Goal: Task Accomplishment & Management: Use online tool/utility

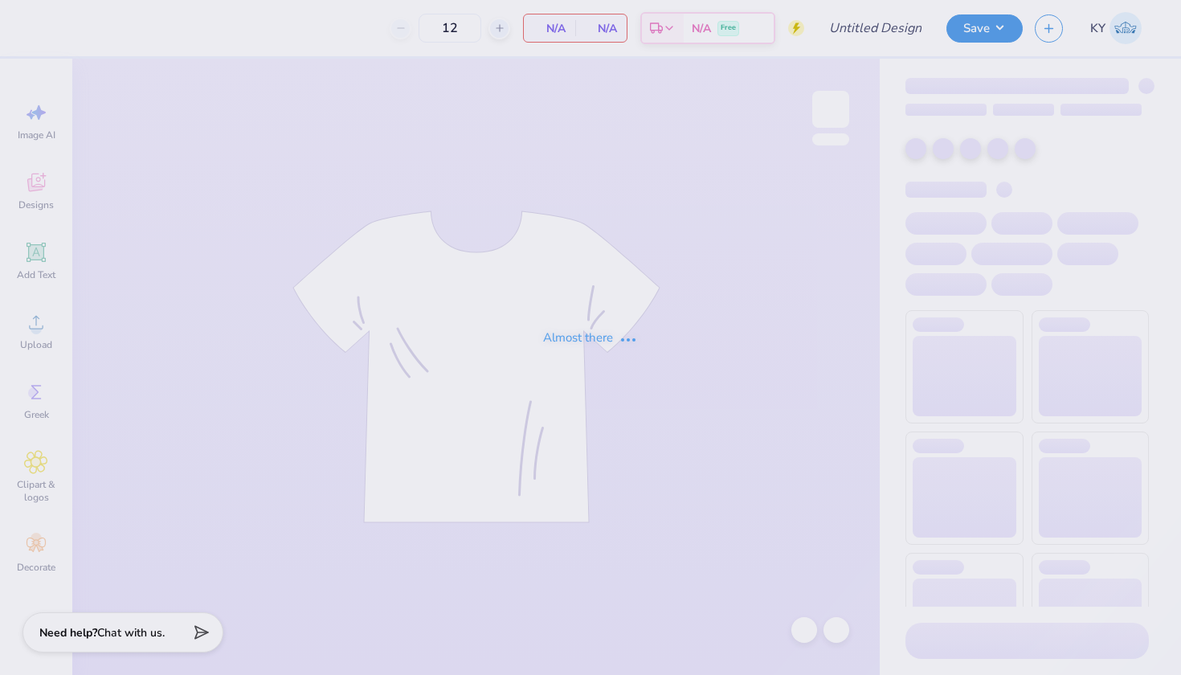
type input "Camp Sigma Alpha Fall 2025 Rush"
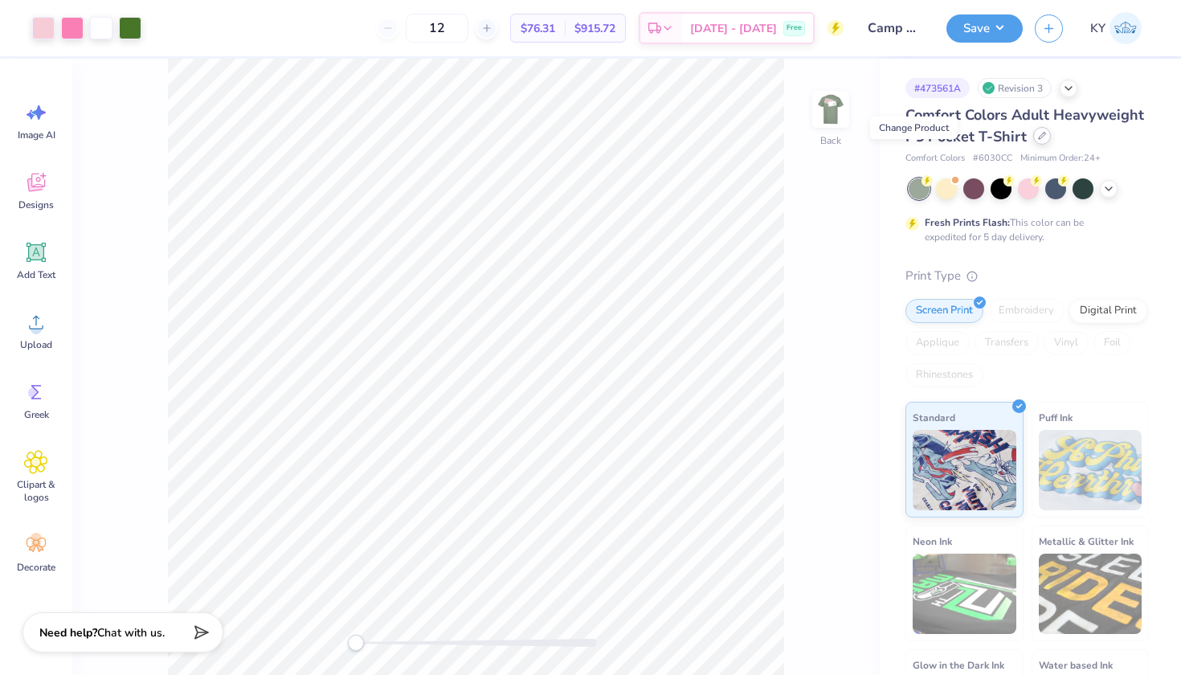
click at [1033, 145] on div at bounding box center [1042, 136] width 18 height 18
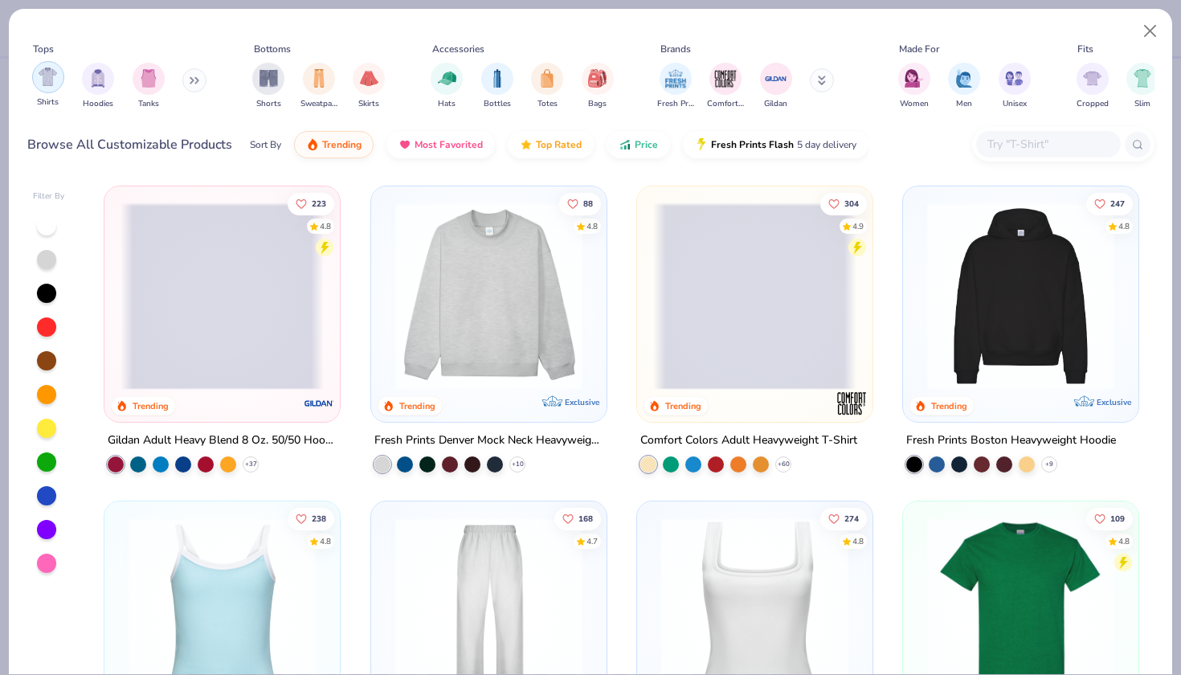
click at [50, 79] on img "filter for Shirts" at bounding box center [48, 76] width 18 height 18
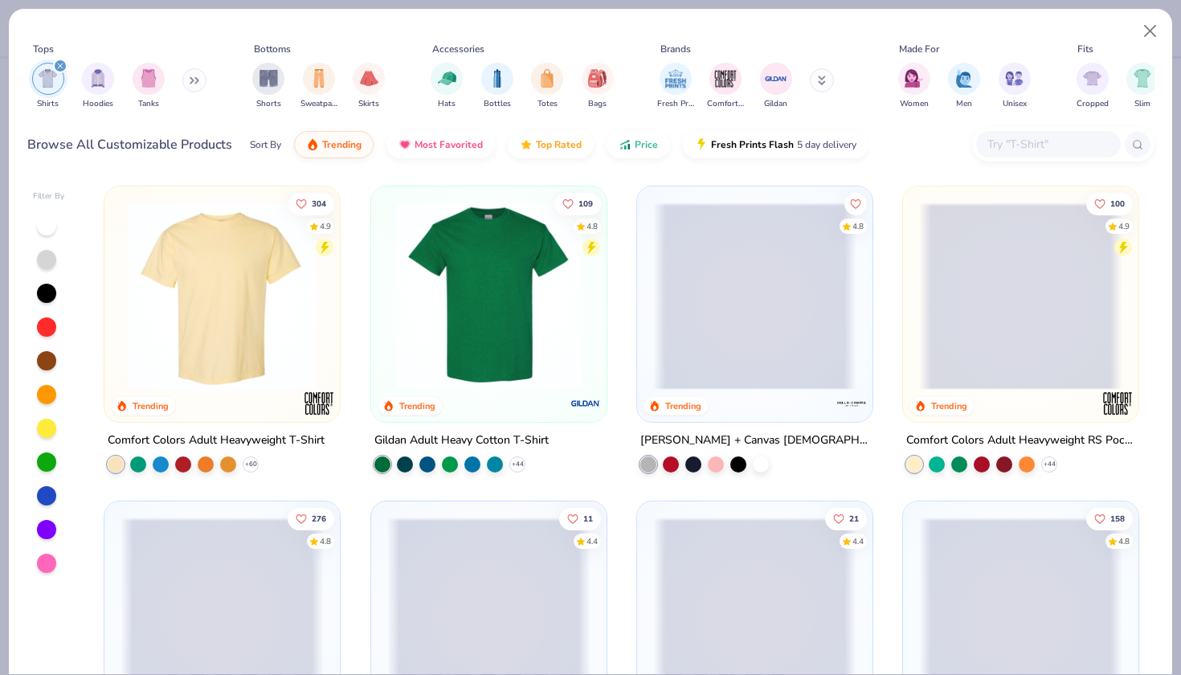
click at [554, 320] on img at bounding box center [488, 295] width 203 height 187
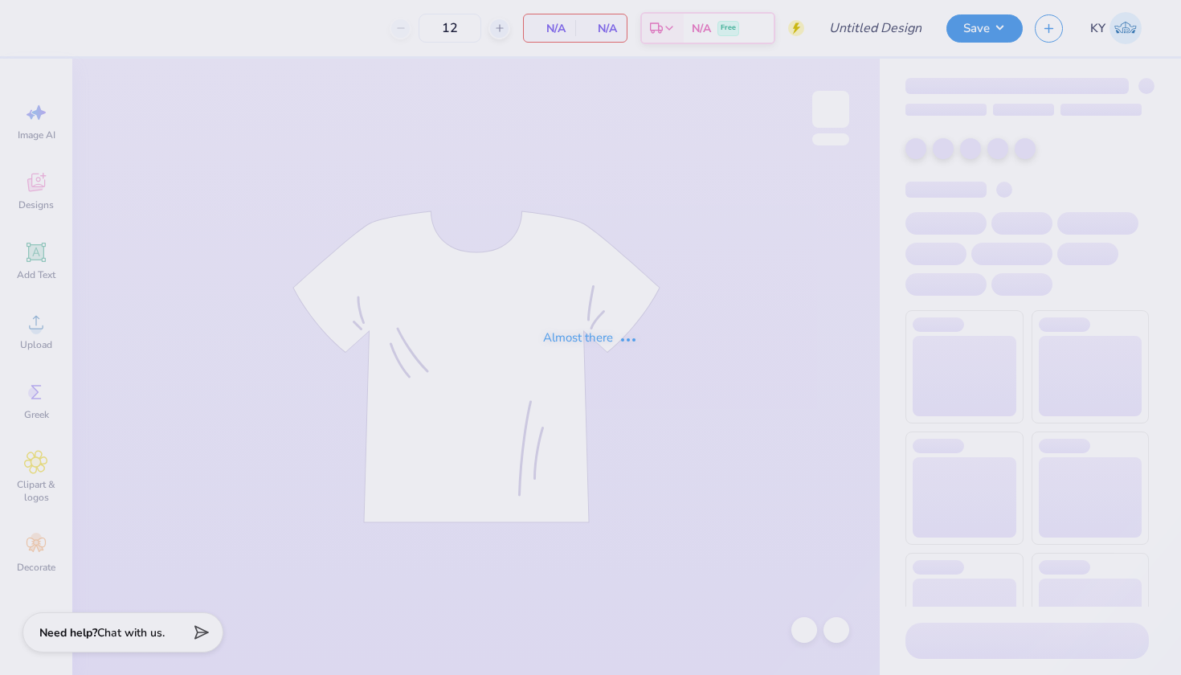
type input "Camp Sigma Alpha Fall 2025 Rush"
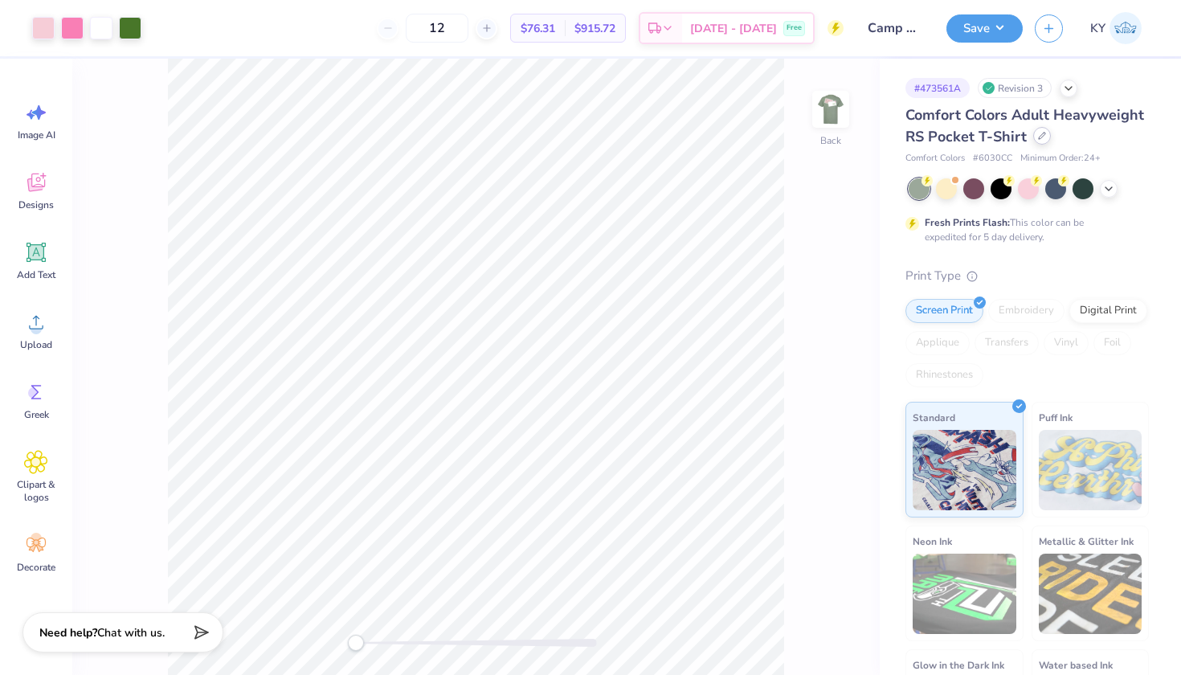
click at [1038, 140] on icon at bounding box center [1042, 136] width 8 height 8
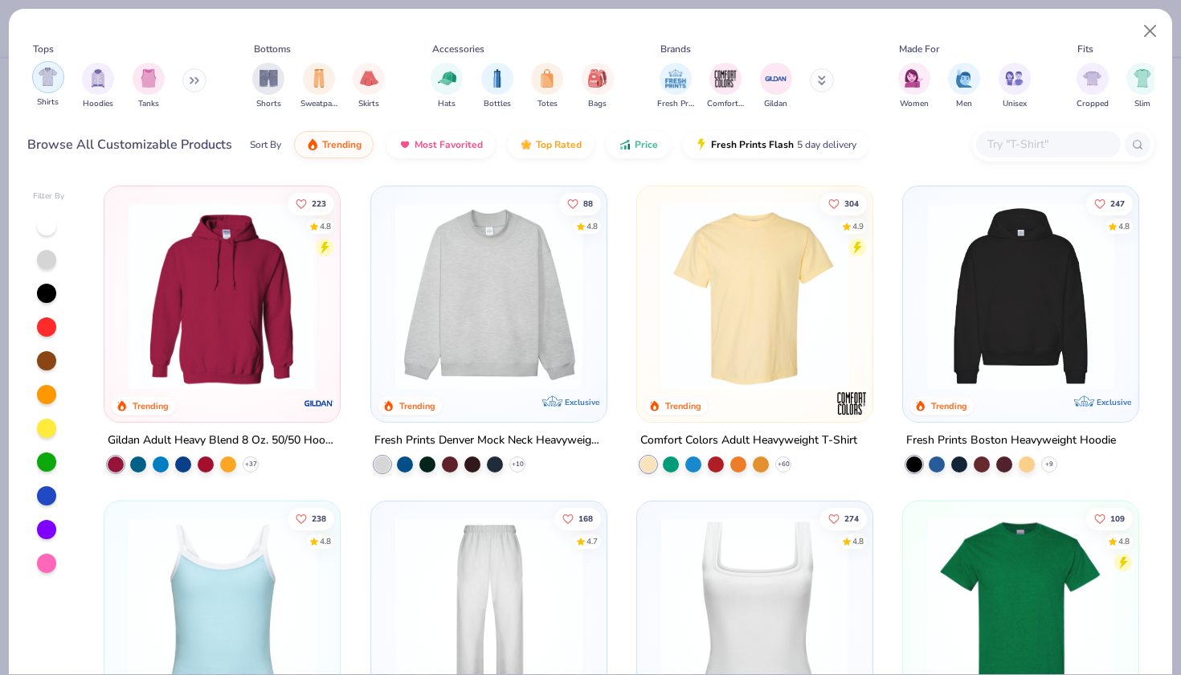
click at [45, 78] on img "filter for Shirts" at bounding box center [48, 76] width 18 height 18
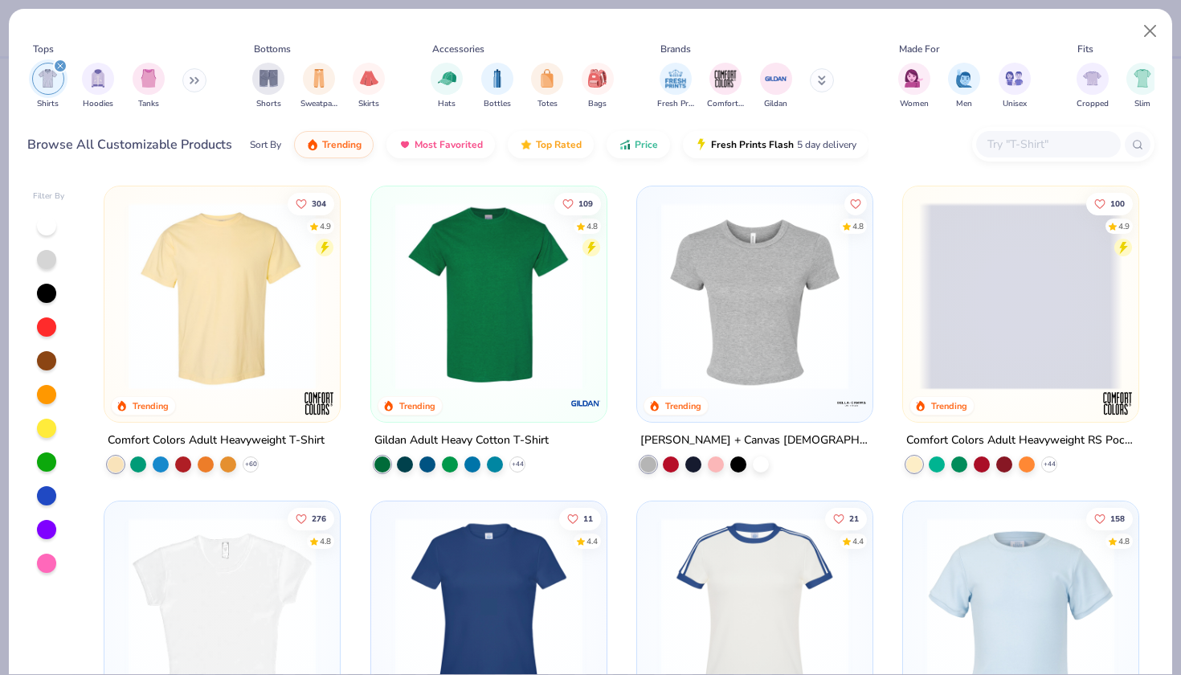
click at [443, 292] on img at bounding box center [488, 295] width 203 height 187
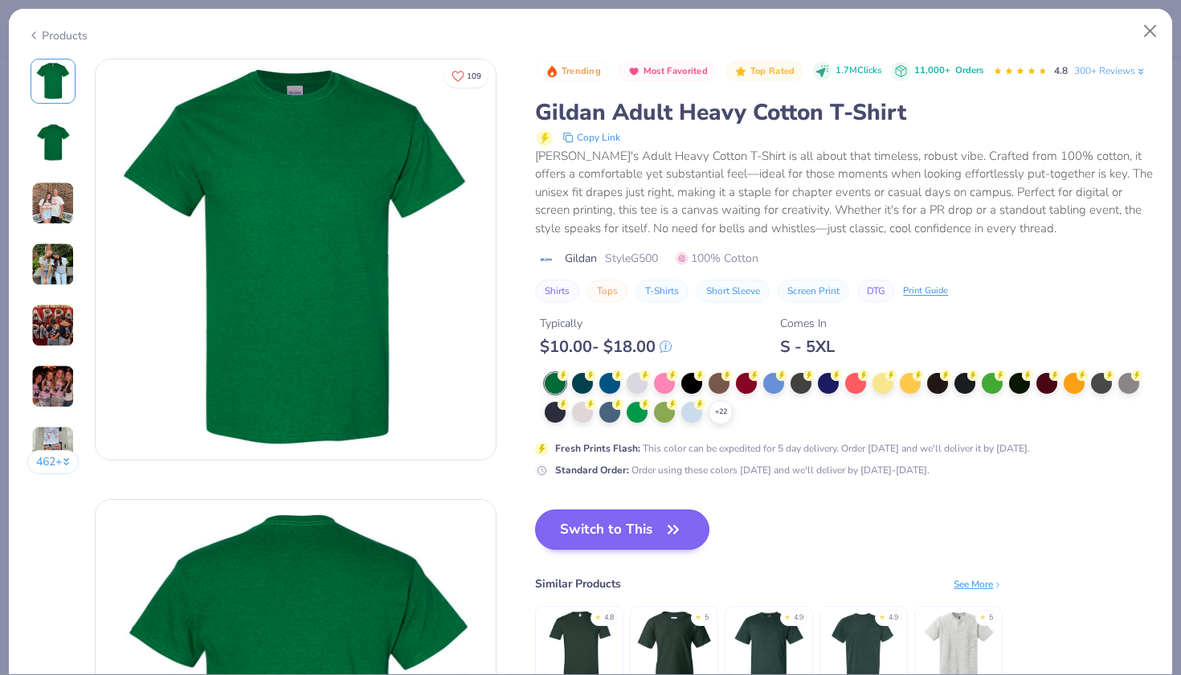
click at [647, 549] on button "Switch to This" at bounding box center [622, 529] width 174 height 40
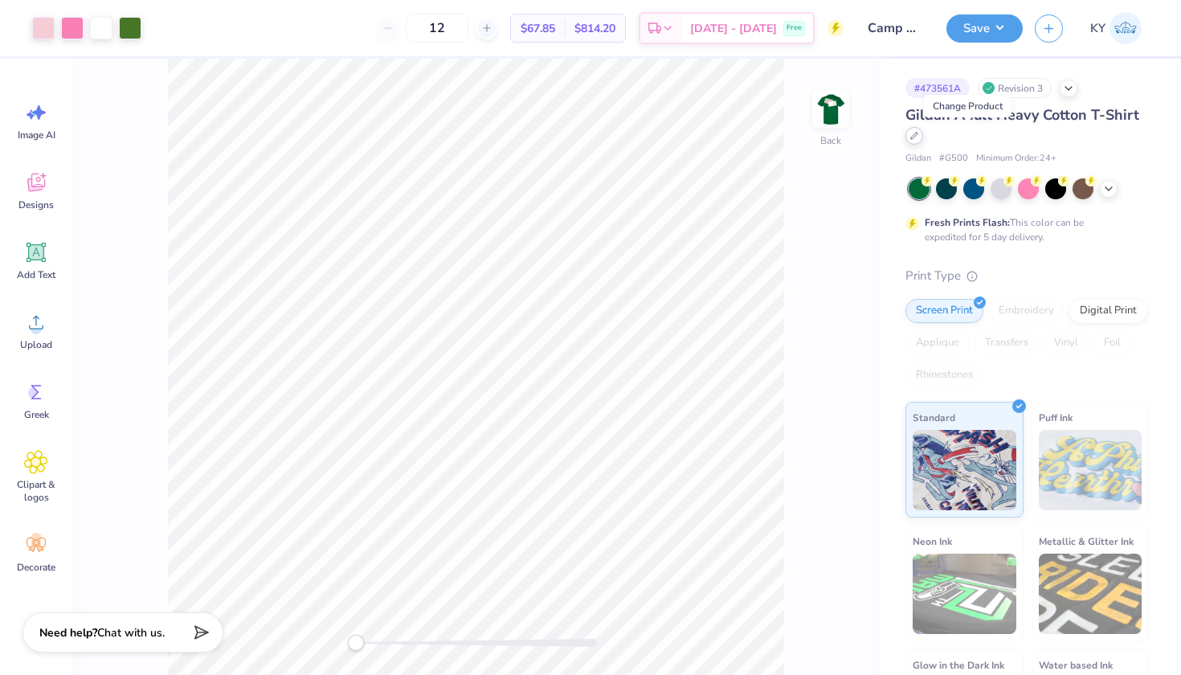
click at [923, 141] on div at bounding box center [914, 136] width 18 height 18
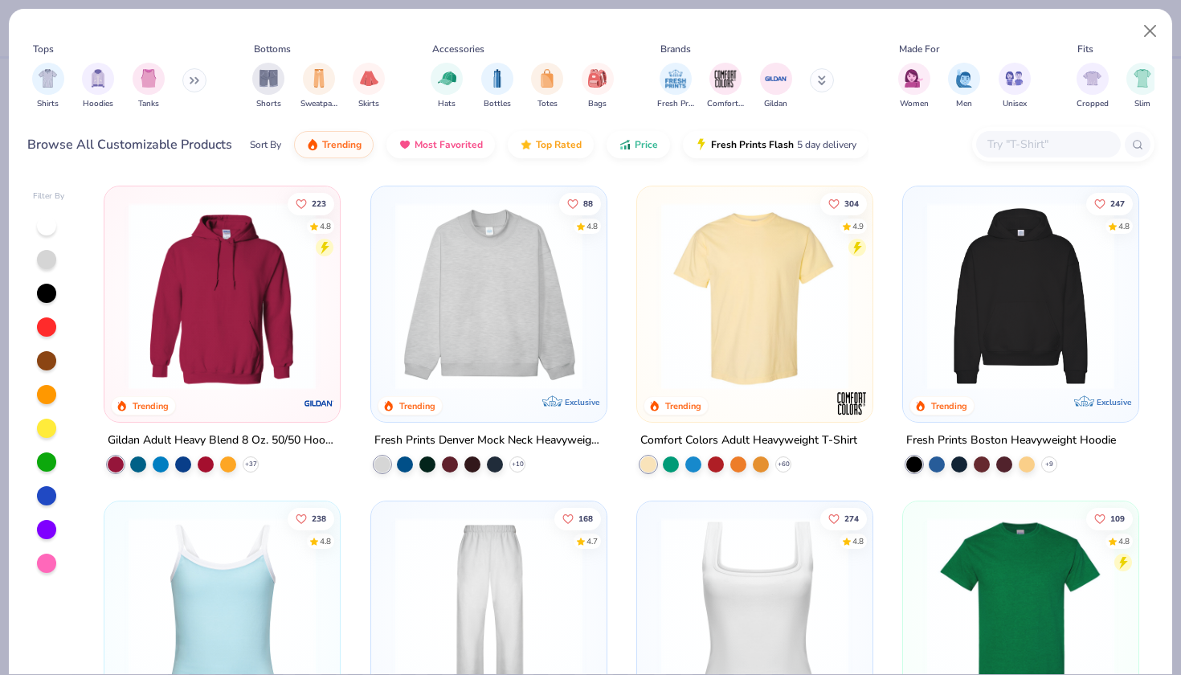
click at [261, 143] on div "Sort By" at bounding box center [265, 144] width 31 height 14
click at [47, 71] on img "filter for Shirts" at bounding box center [48, 76] width 18 height 18
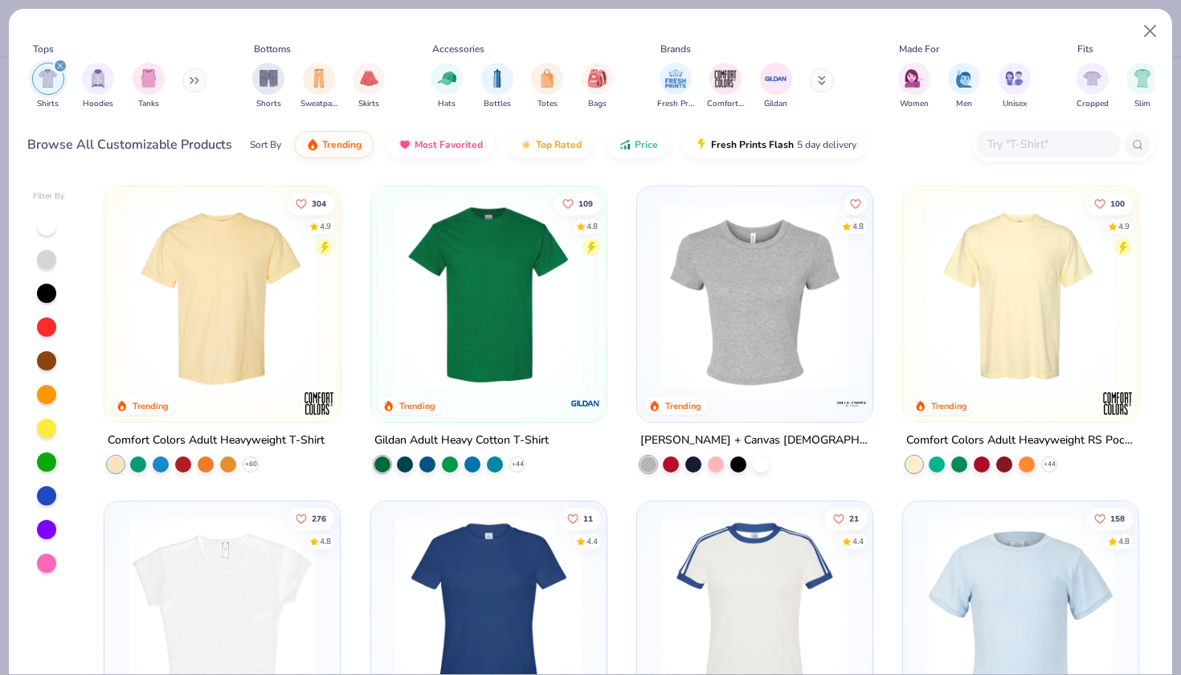
click at [1154, 281] on div "Filter By 304 4.9 Trending Comfort Colors Adult Heavyweight T-Shirt + 60 109 4.…" at bounding box center [590, 423] width 1163 height 500
click at [652, 136] on span "Price" at bounding box center [645, 140] width 23 height 13
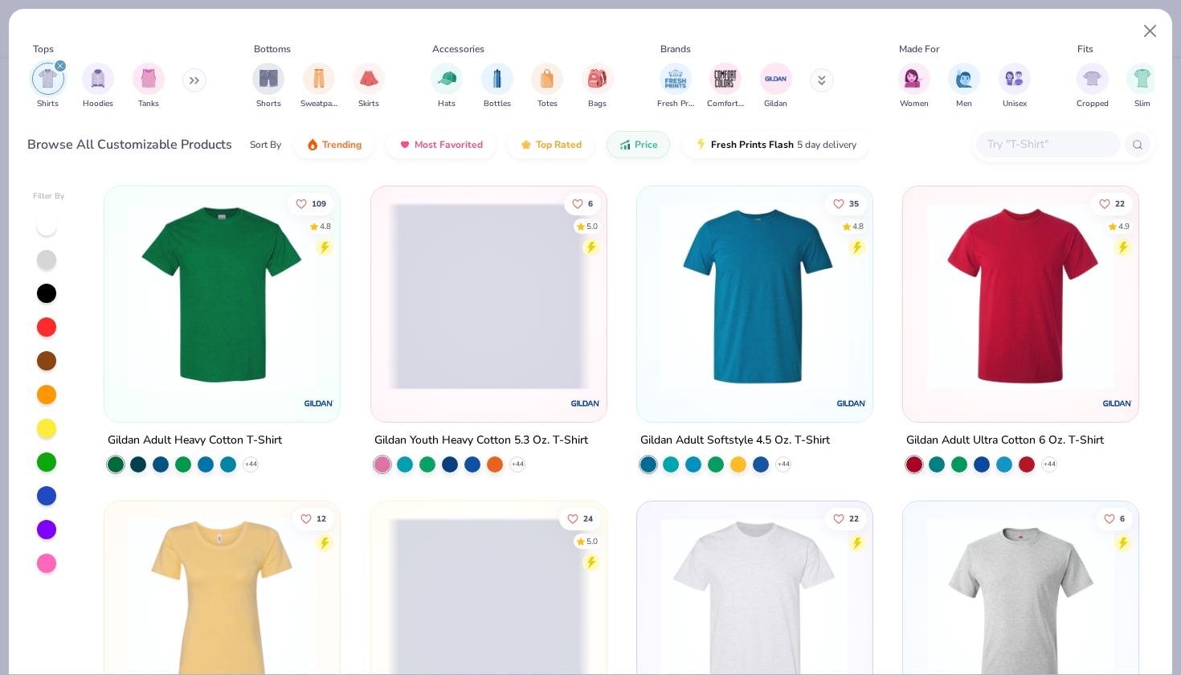
click at [491, 242] on span at bounding box center [488, 295] width 203 height 187
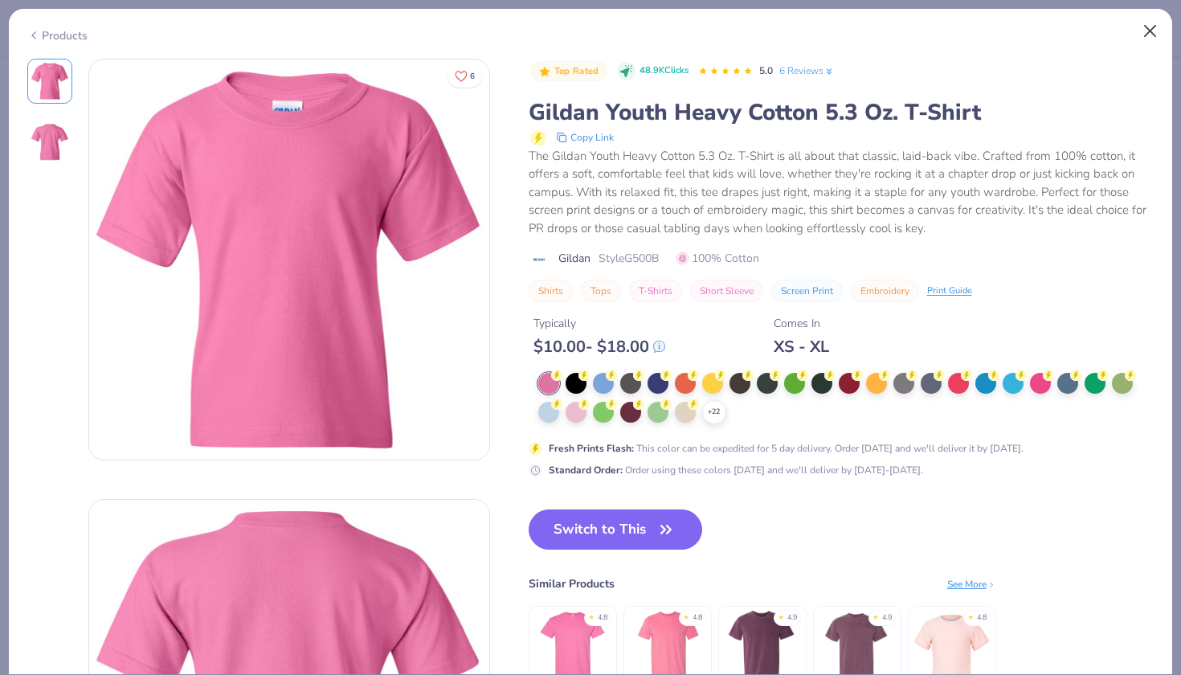
click at [1148, 28] on button "Close" at bounding box center [1150, 31] width 31 height 31
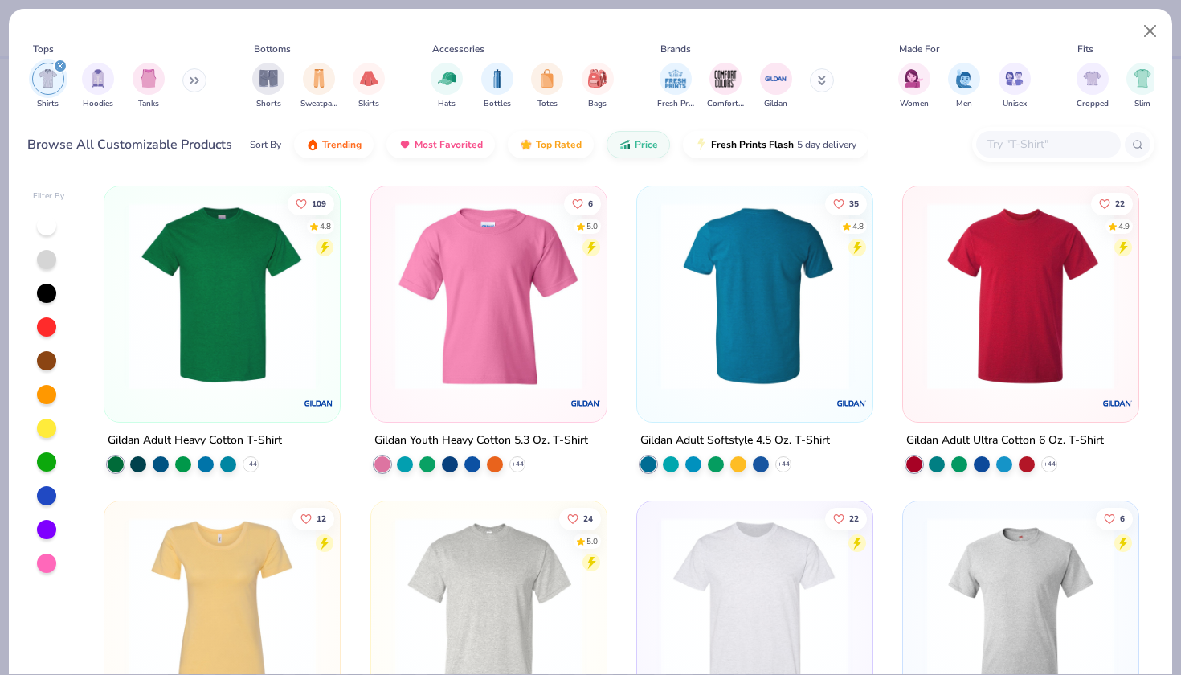
click at [653, 302] on img at bounding box center [551, 295] width 203 height 187
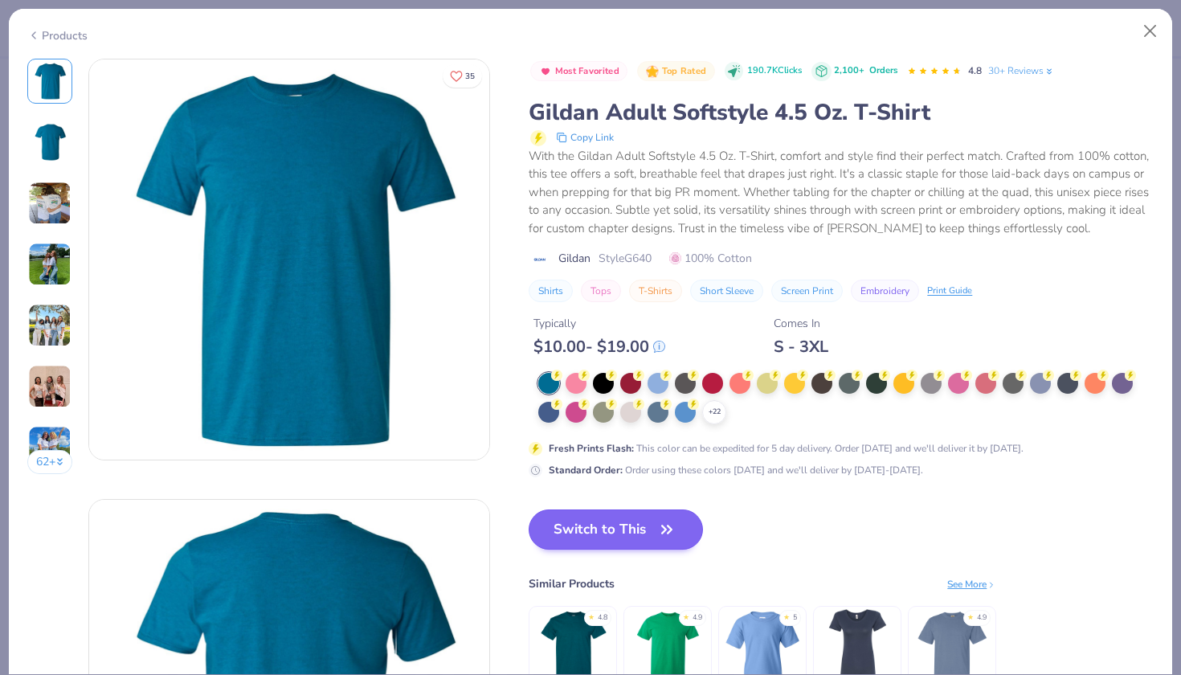
click at [569, 542] on button "Switch to This" at bounding box center [615, 529] width 174 height 40
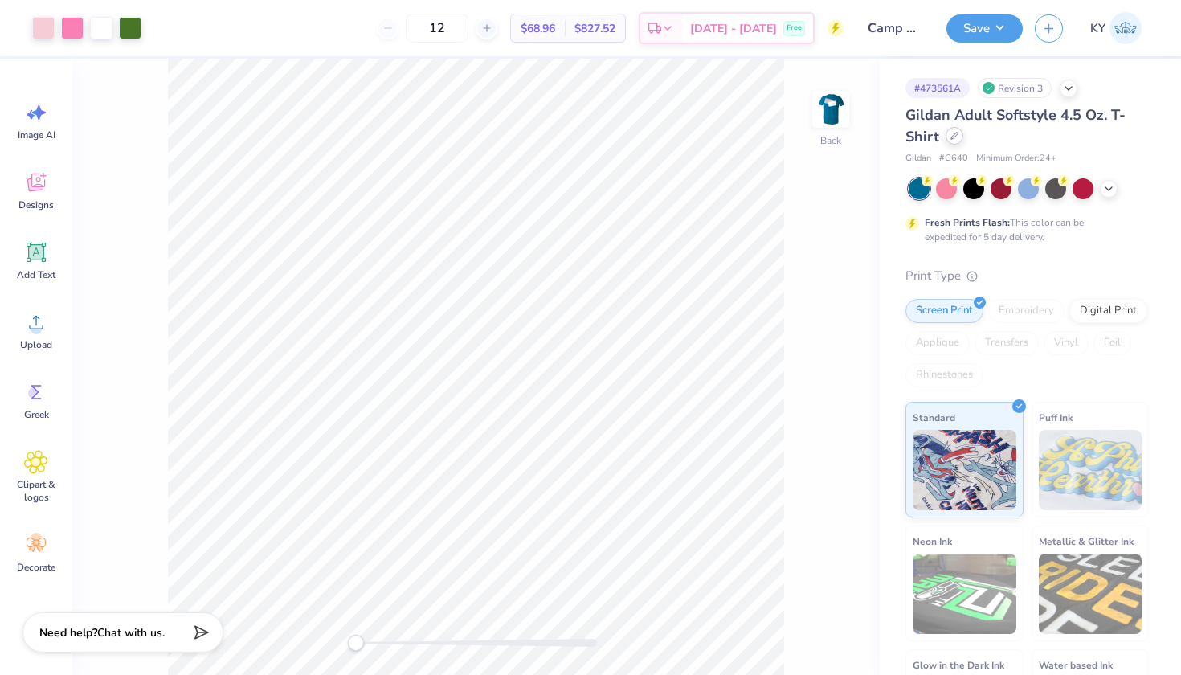
click at [958, 135] on icon at bounding box center [954, 136] width 8 height 8
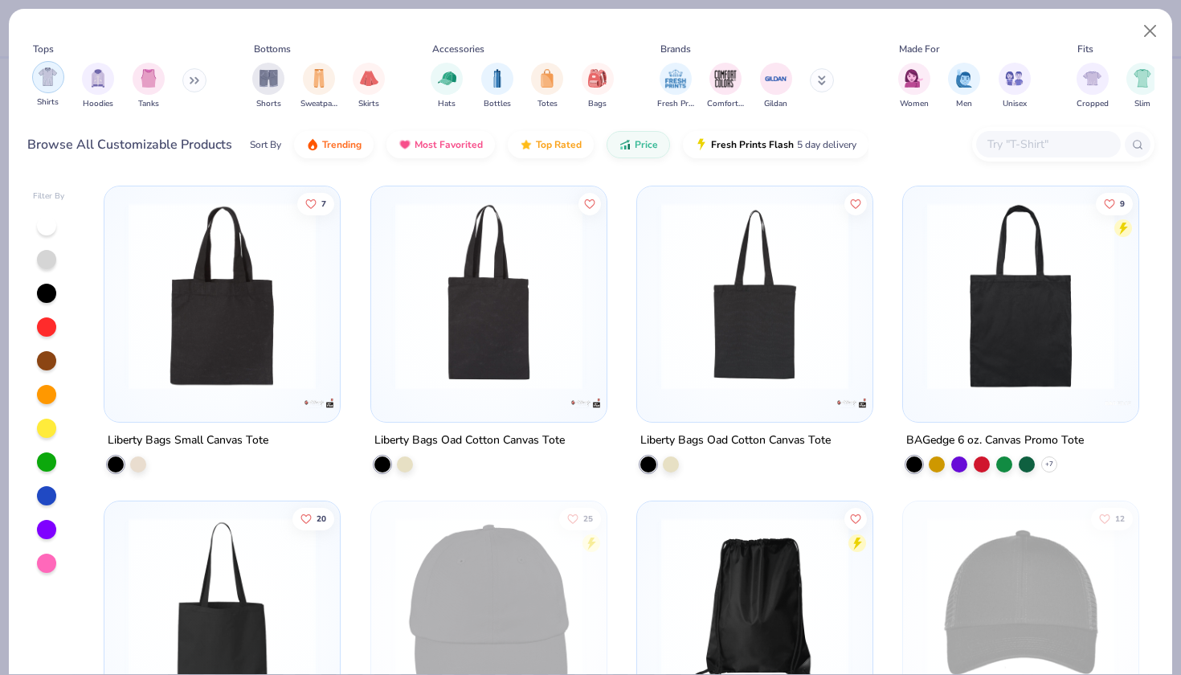
click at [47, 66] on div "filter for Shirts" at bounding box center [48, 77] width 32 height 32
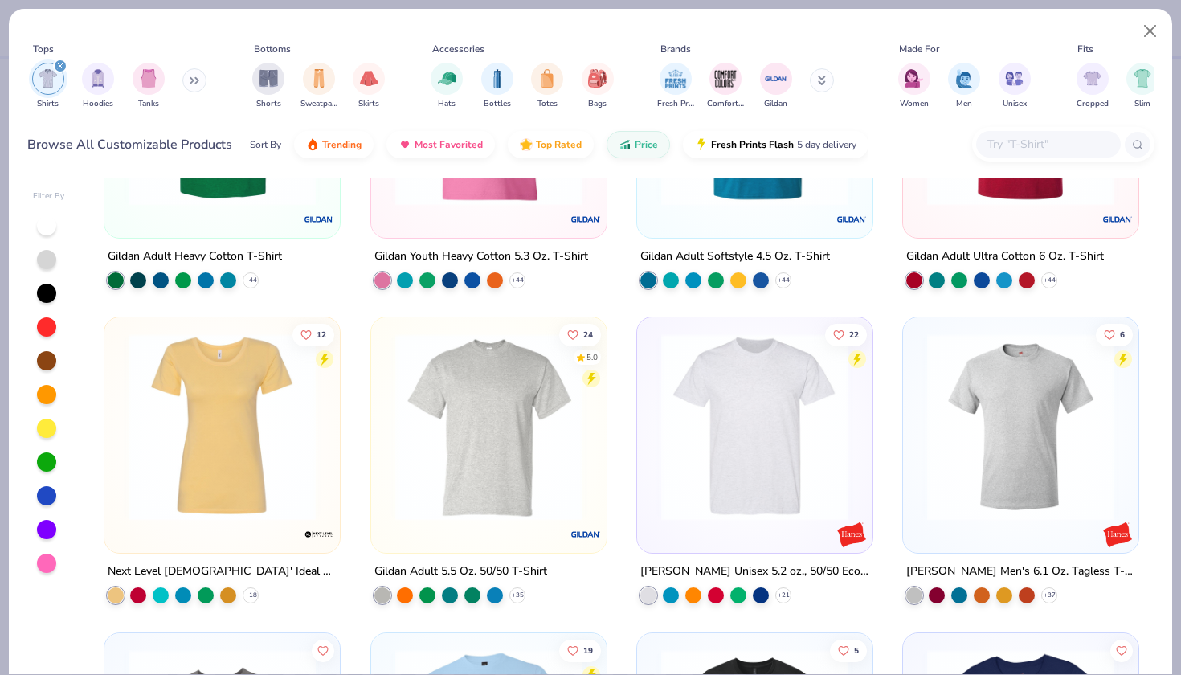
scroll to position [108, 0]
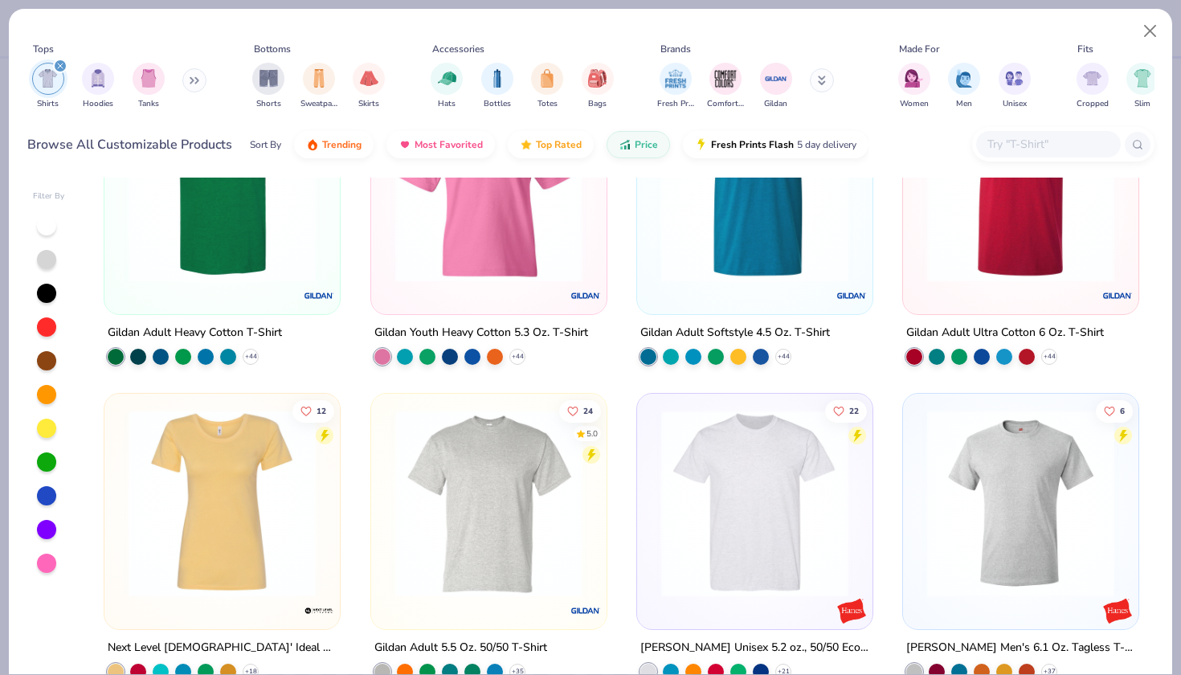
click at [1053, 253] on img at bounding box center [1020, 188] width 203 height 187
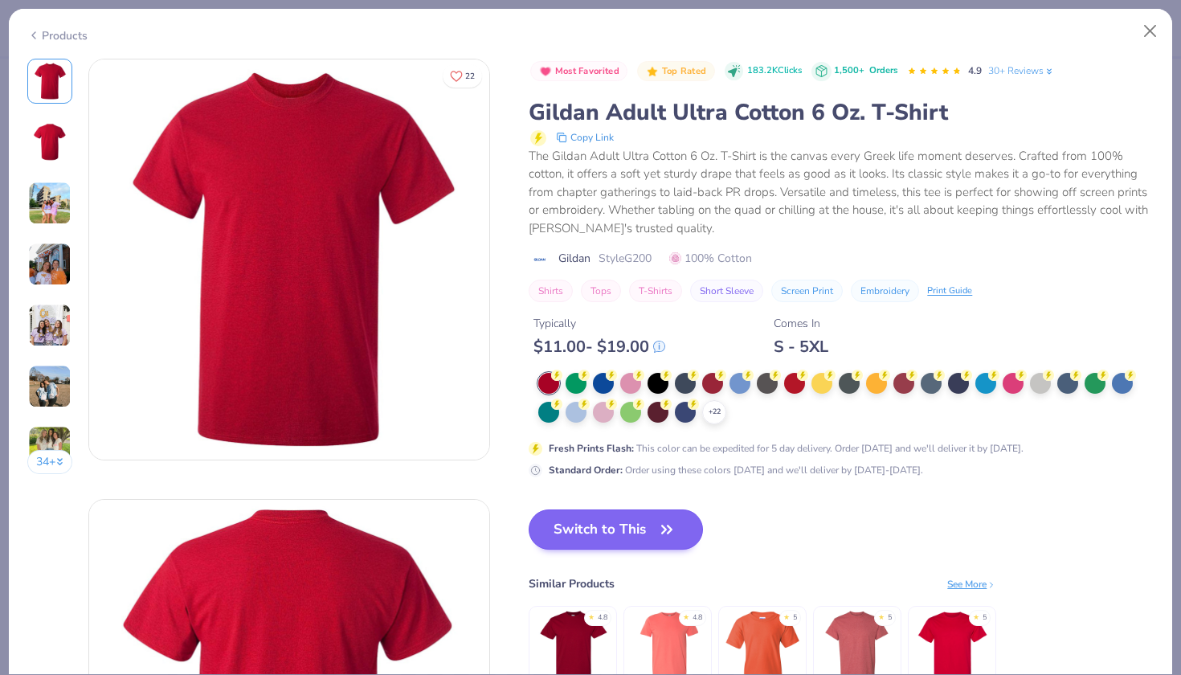
click at [632, 520] on button "Switch to This" at bounding box center [615, 529] width 174 height 40
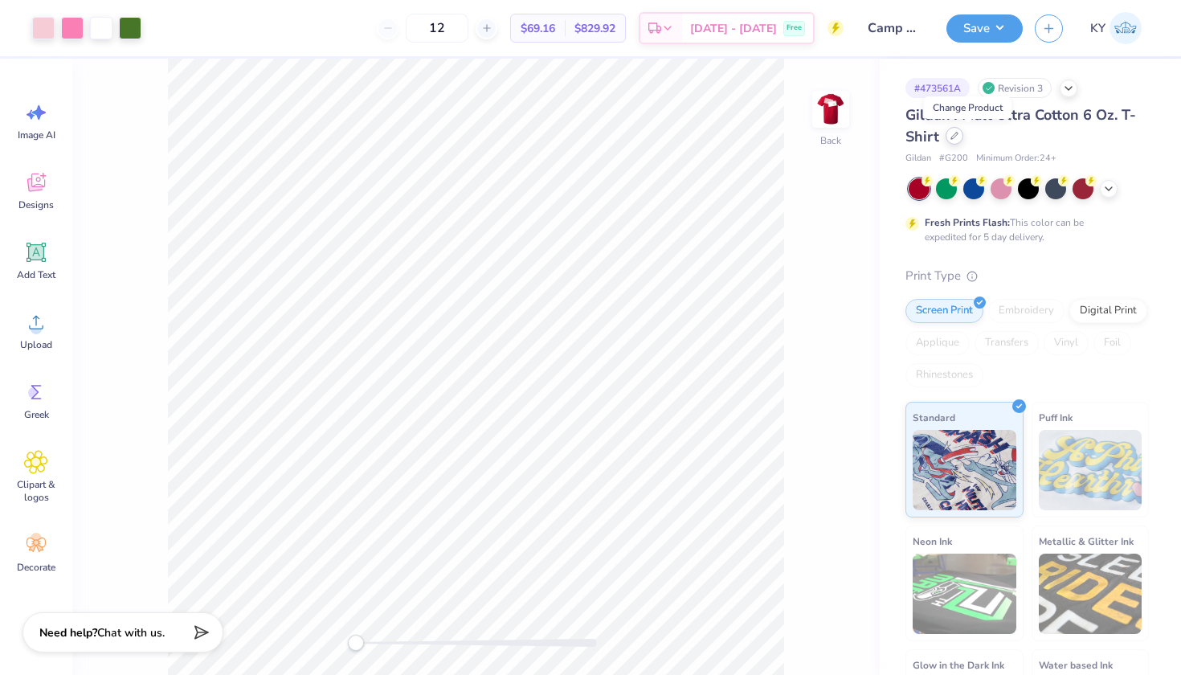
click at [961, 140] on div at bounding box center [954, 136] width 18 height 18
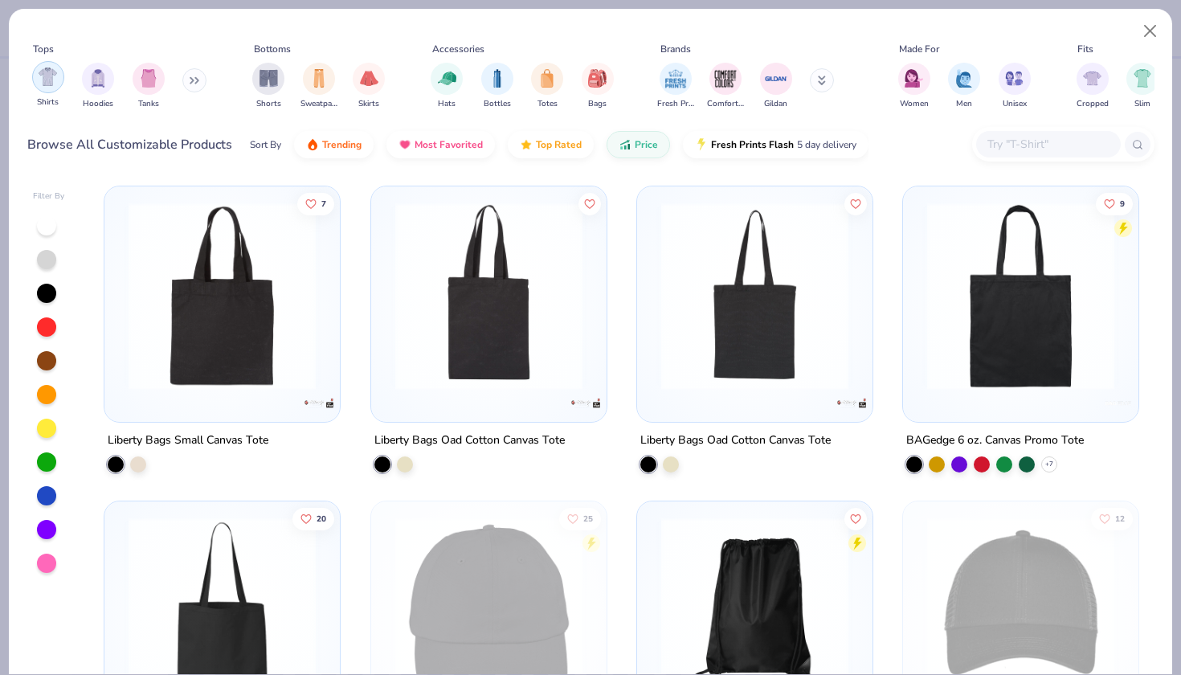
click at [40, 80] on img "filter for Shirts" at bounding box center [48, 76] width 18 height 18
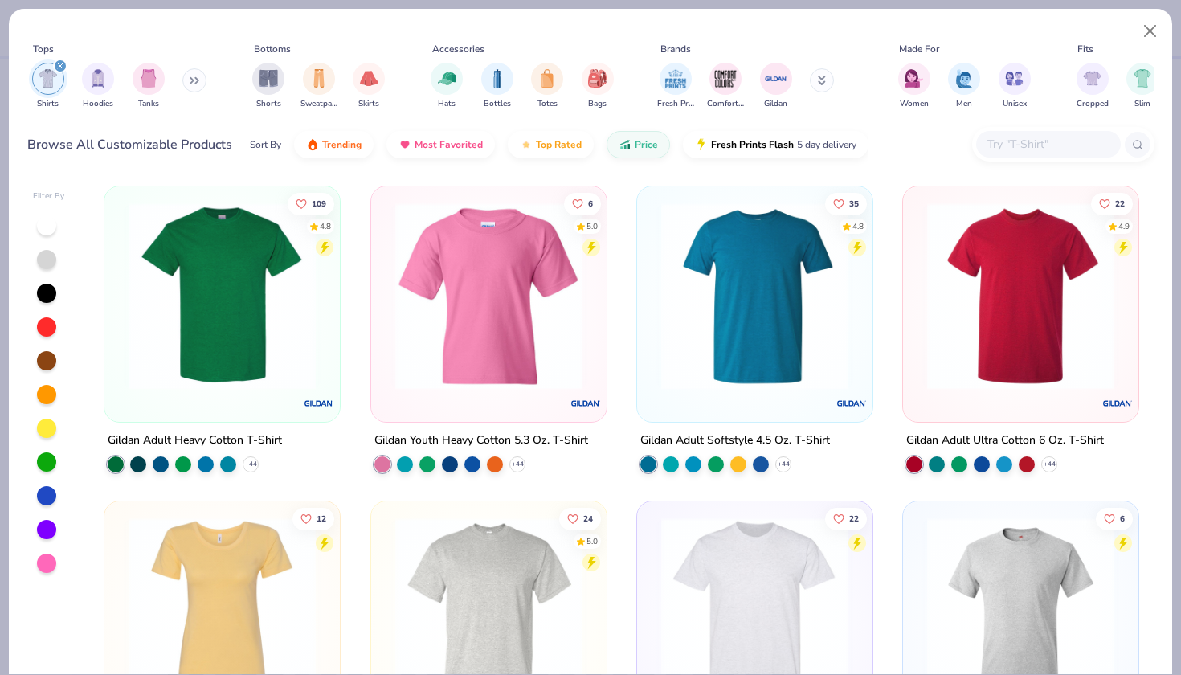
click at [197, 559] on img at bounding box center [221, 610] width 203 height 187
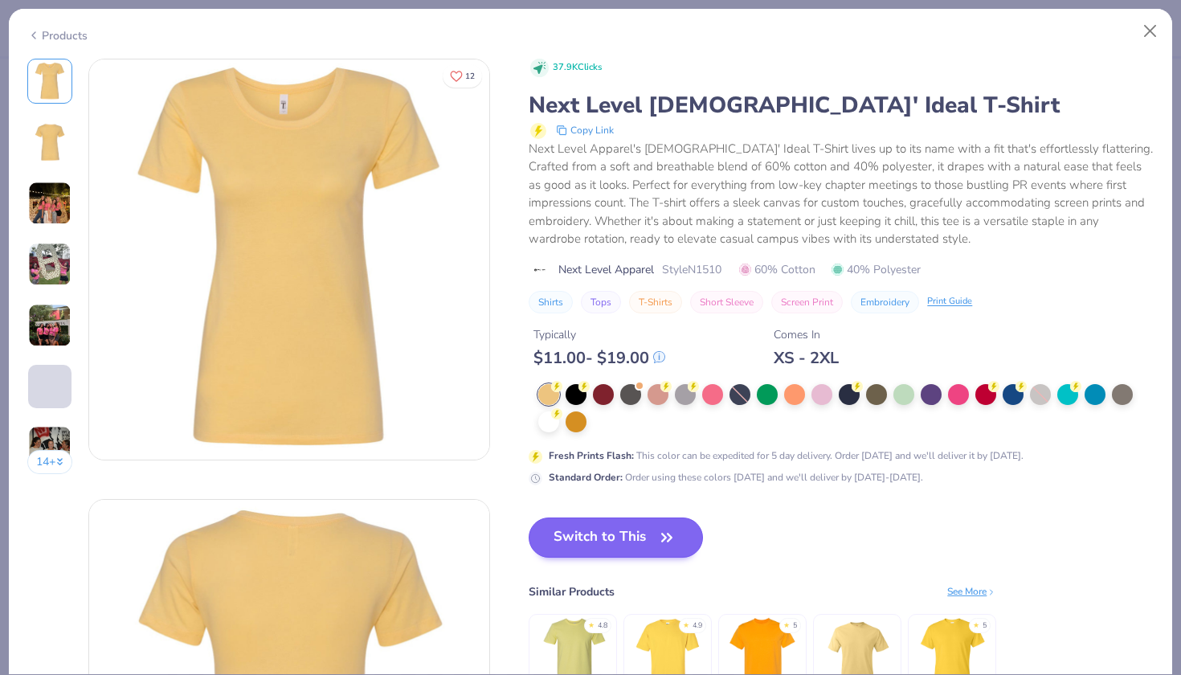
click at [623, 524] on button "Switch to This" at bounding box center [615, 537] width 174 height 40
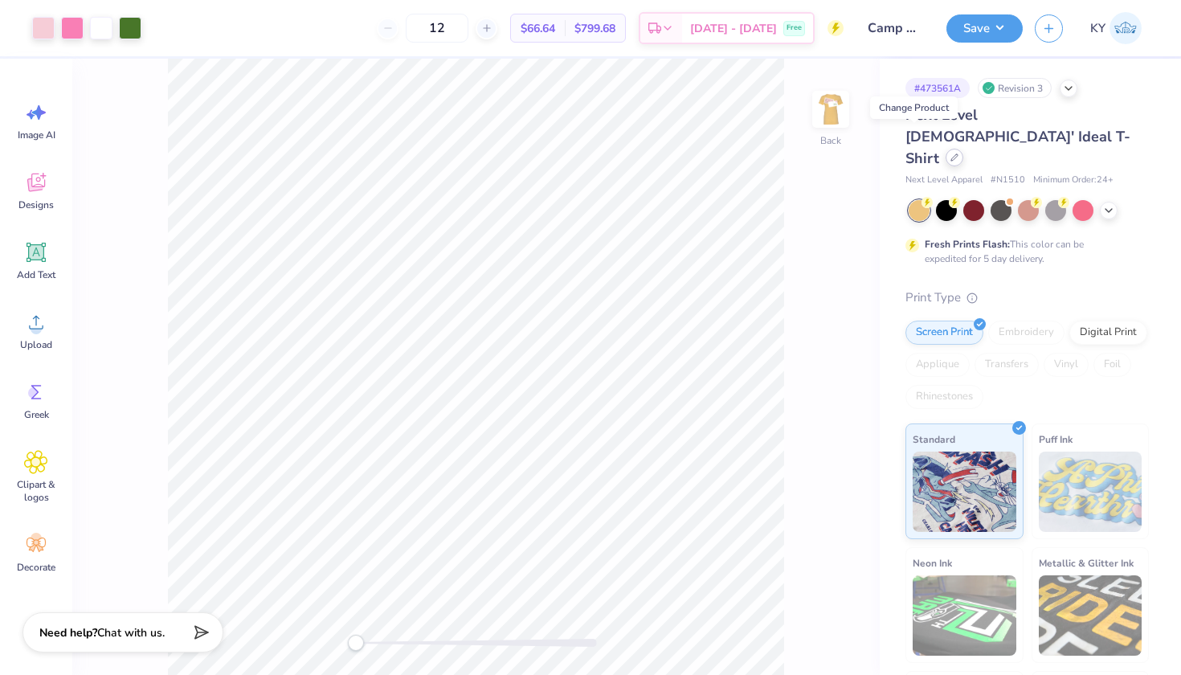
click at [945, 149] on div at bounding box center [954, 158] width 18 height 18
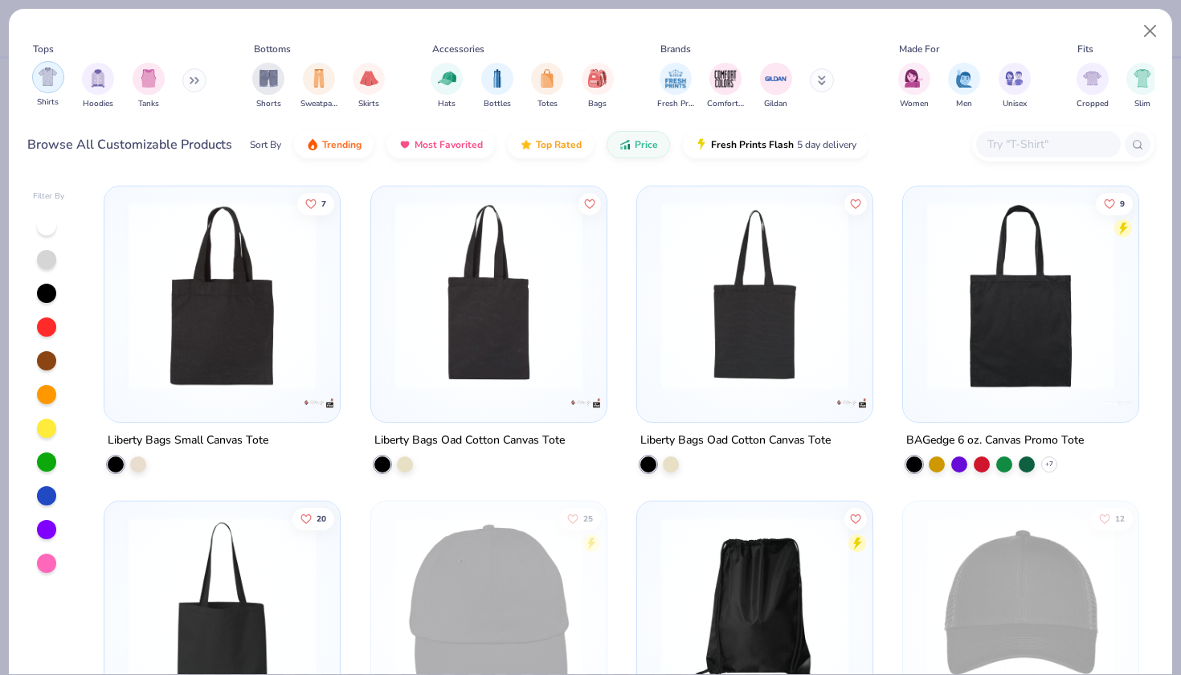
click at [57, 75] on img "filter for Shirts" at bounding box center [48, 76] width 18 height 18
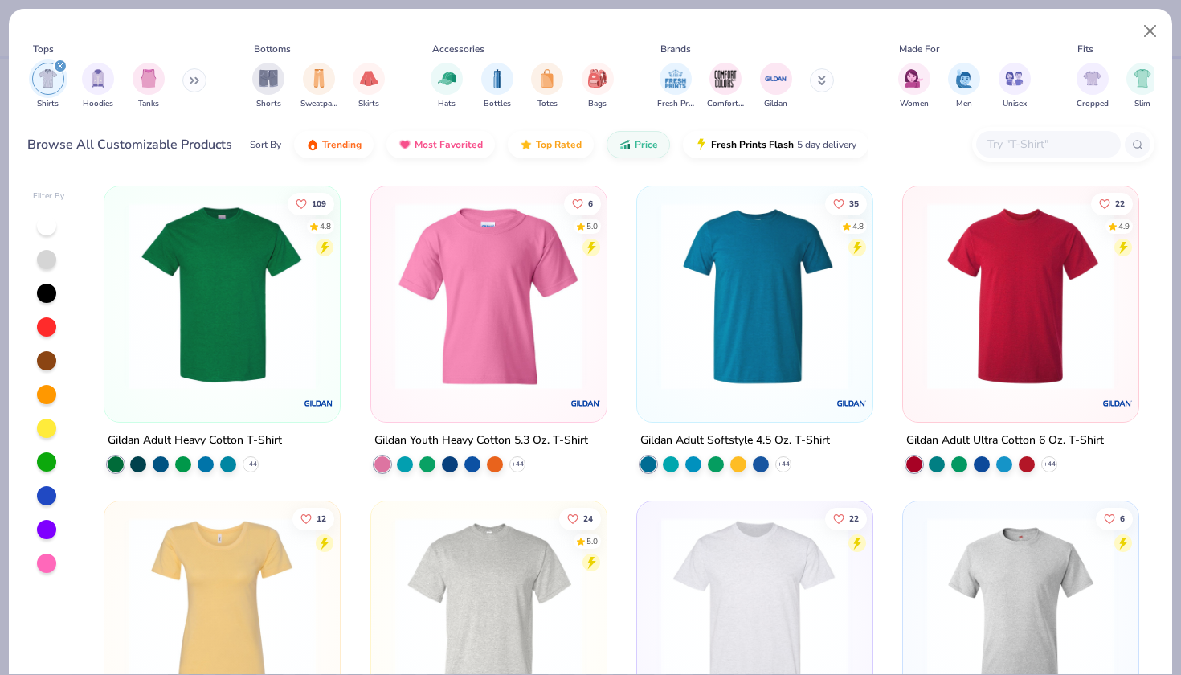
click at [503, 587] on img at bounding box center [488, 610] width 203 height 187
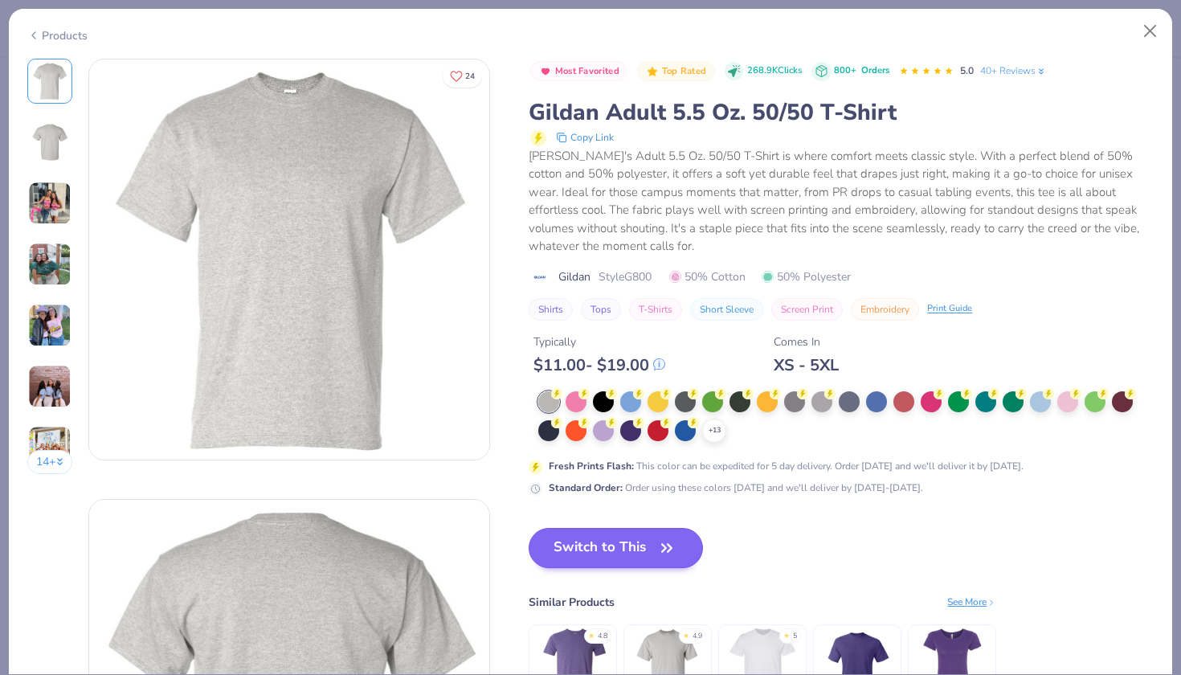
click at [628, 536] on button "Switch to This" at bounding box center [615, 548] width 174 height 40
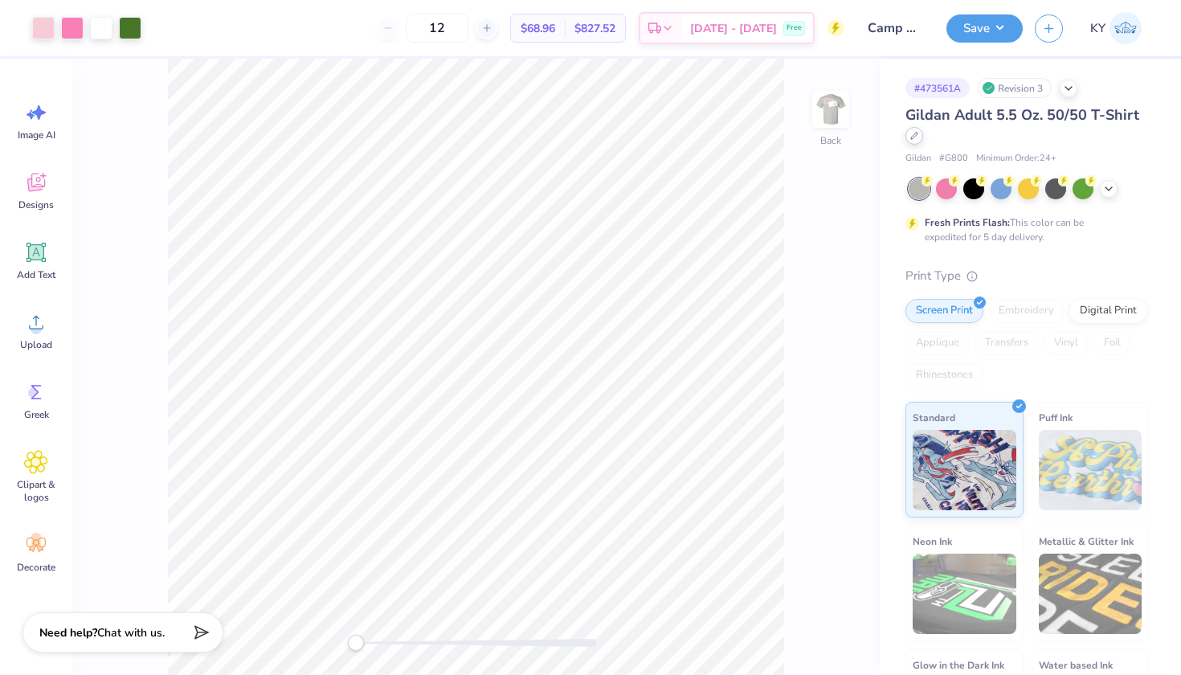
click at [918, 135] on icon at bounding box center [914, 136] width 8 height 8
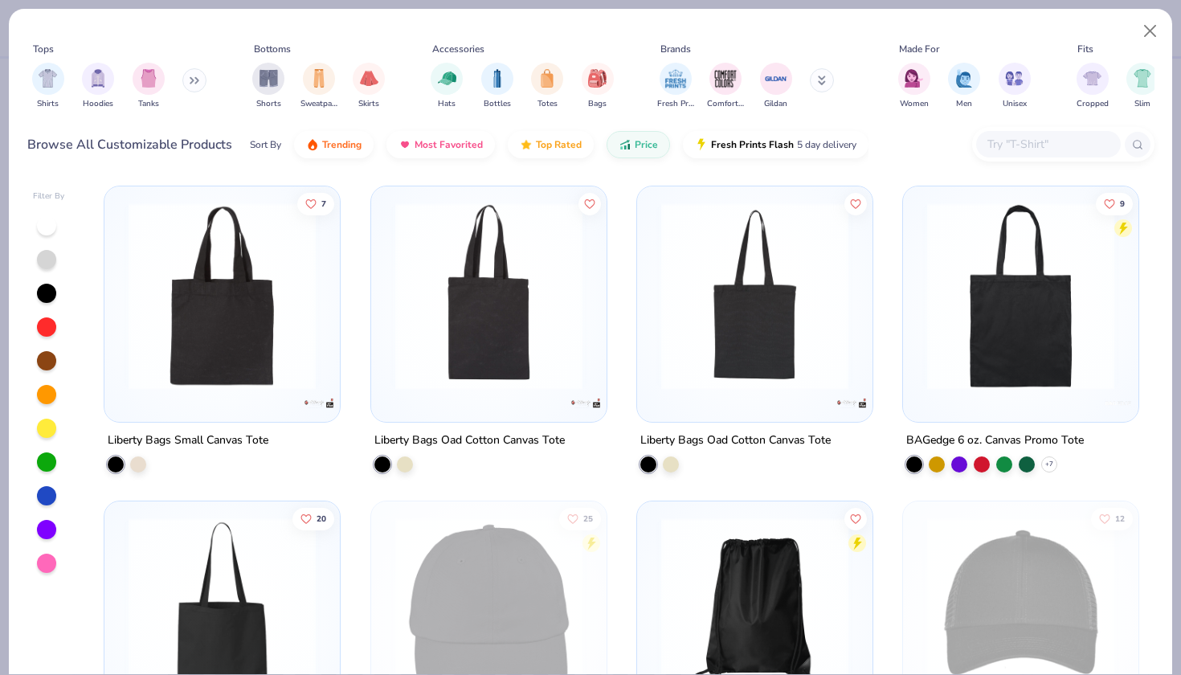
click at [1033, 133] on div at bounding box center [1048, 144] width 145 height 27
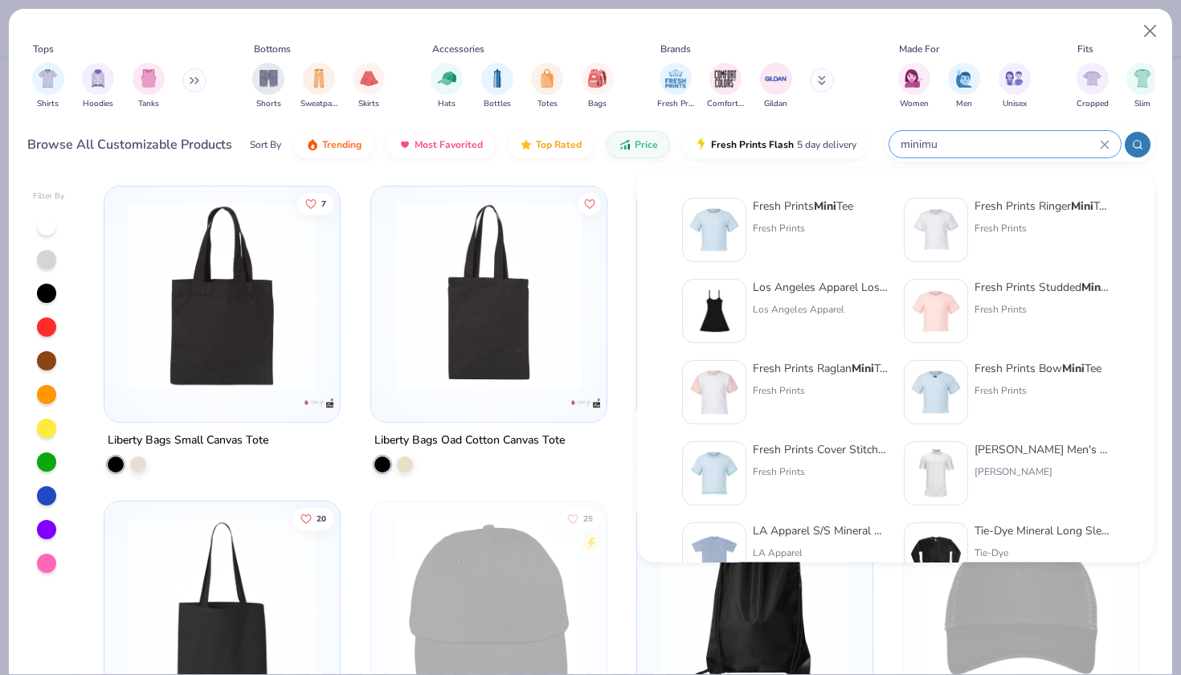
type input "minimum"
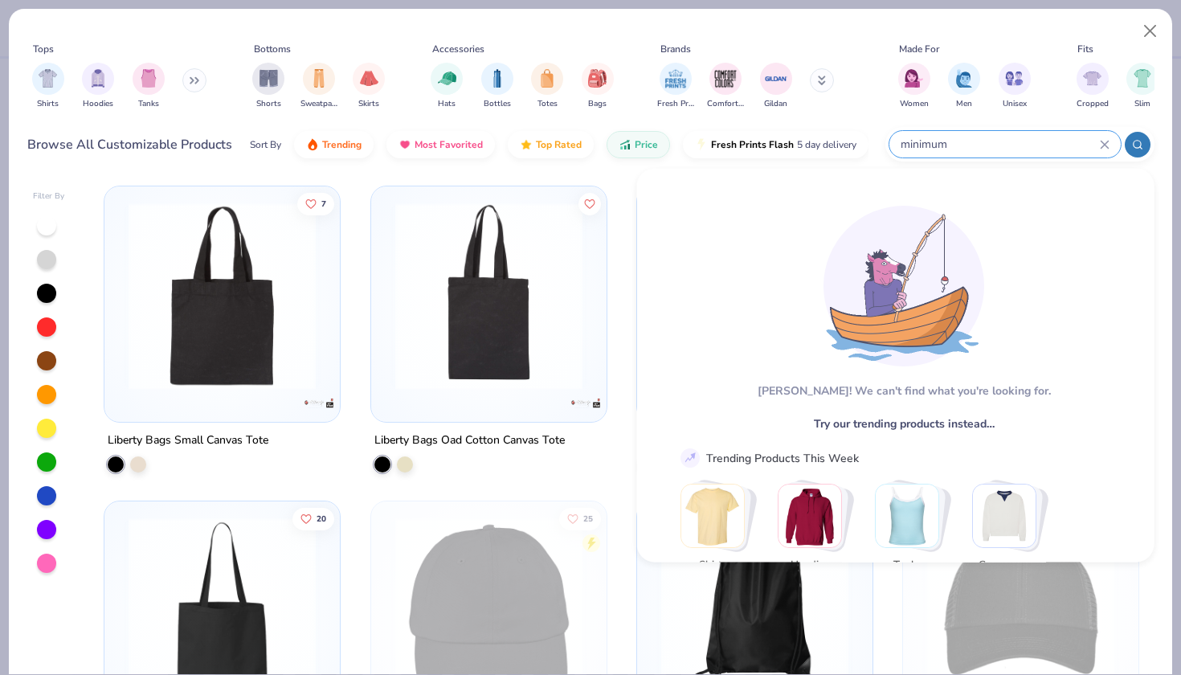
click at [1103, 135] on div "minimum" at bounding box center [1004, 144] width 231 height 27
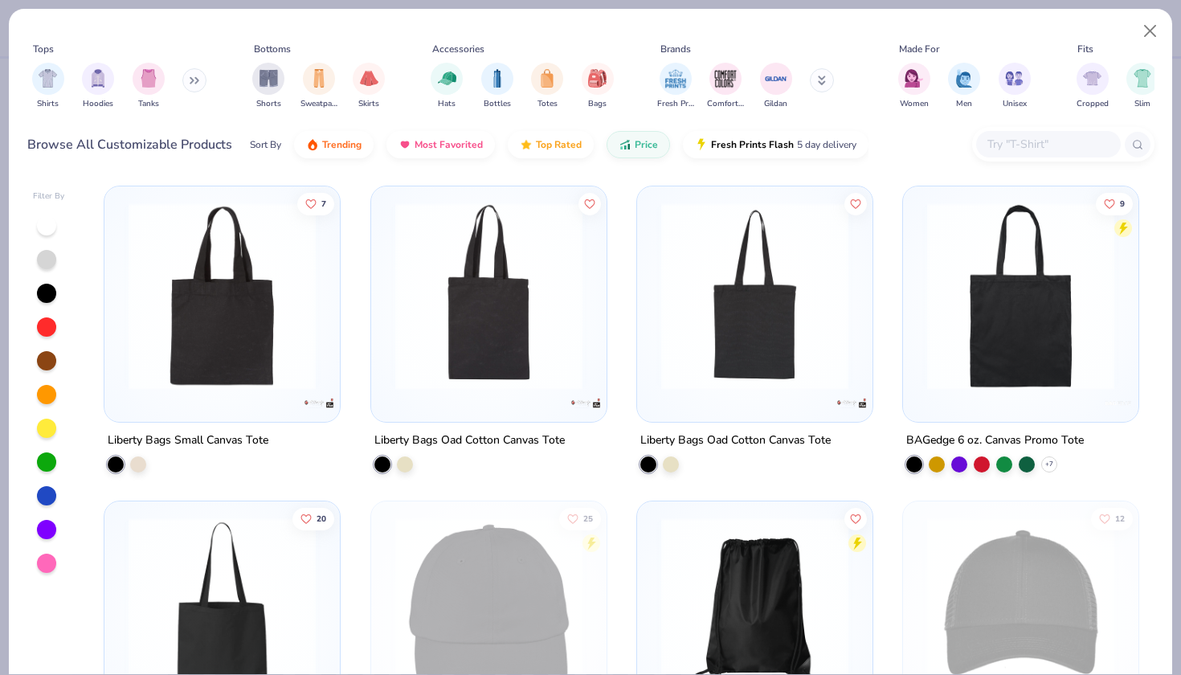
click at [1107, 48] on div "Fits" at bounding box center [1167, 49] width 193 height 14
click at [871, 85] on div "Tops Shirts Hoodies Tanks Bottoms Shorts Sweatpants Skirts Accessories Hats Bot…" at bounding box center [590, 79] width 1127 height 74
click at [43, 88] on div "filter for Shirts" at bounding box center [48, 77] width 32 height 32
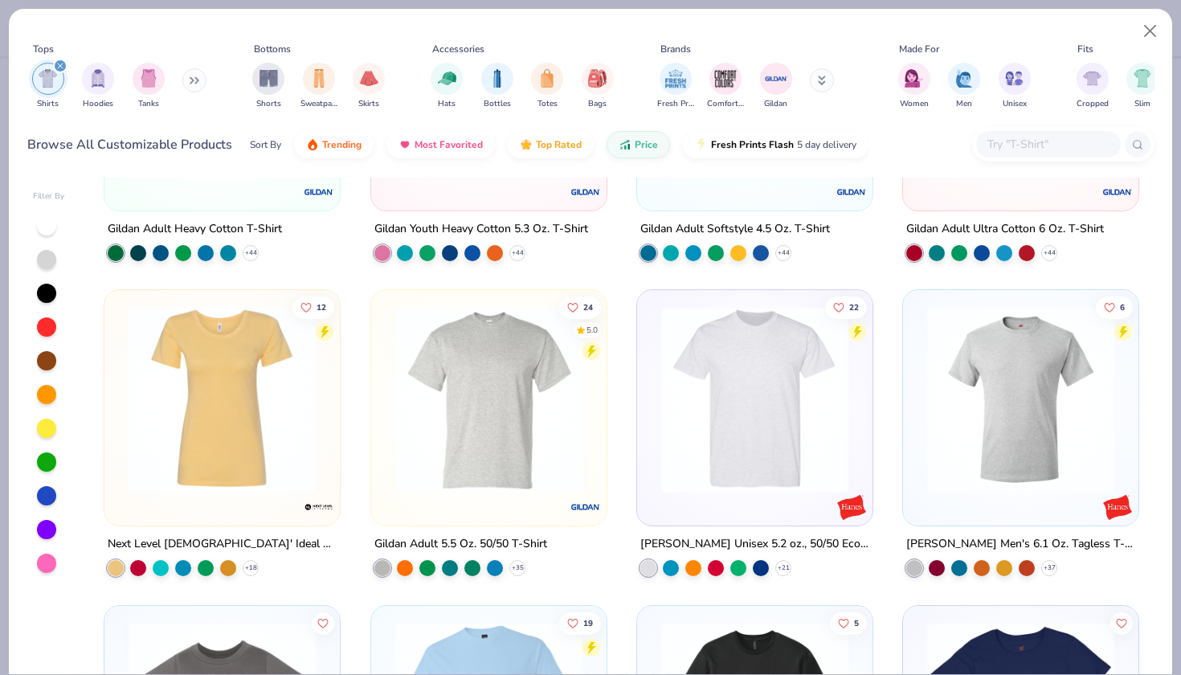
scroll to position [245, 0]
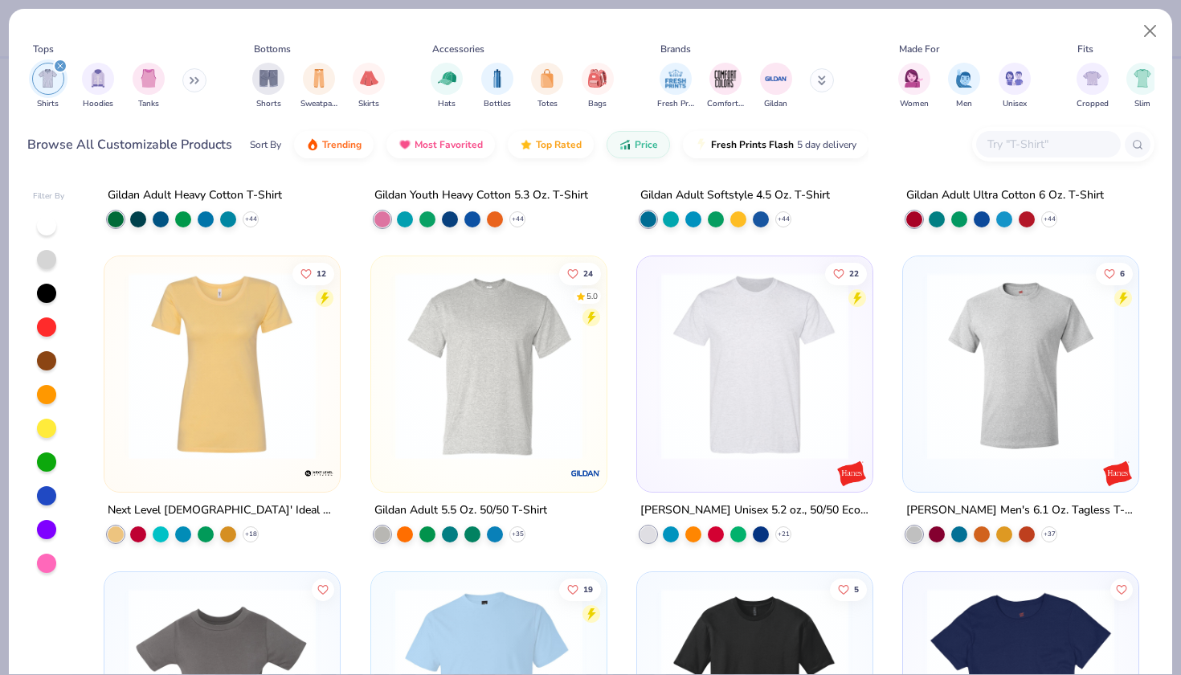
click at [788, 385] on img at bounding box center [754, 365] width 203 height 187
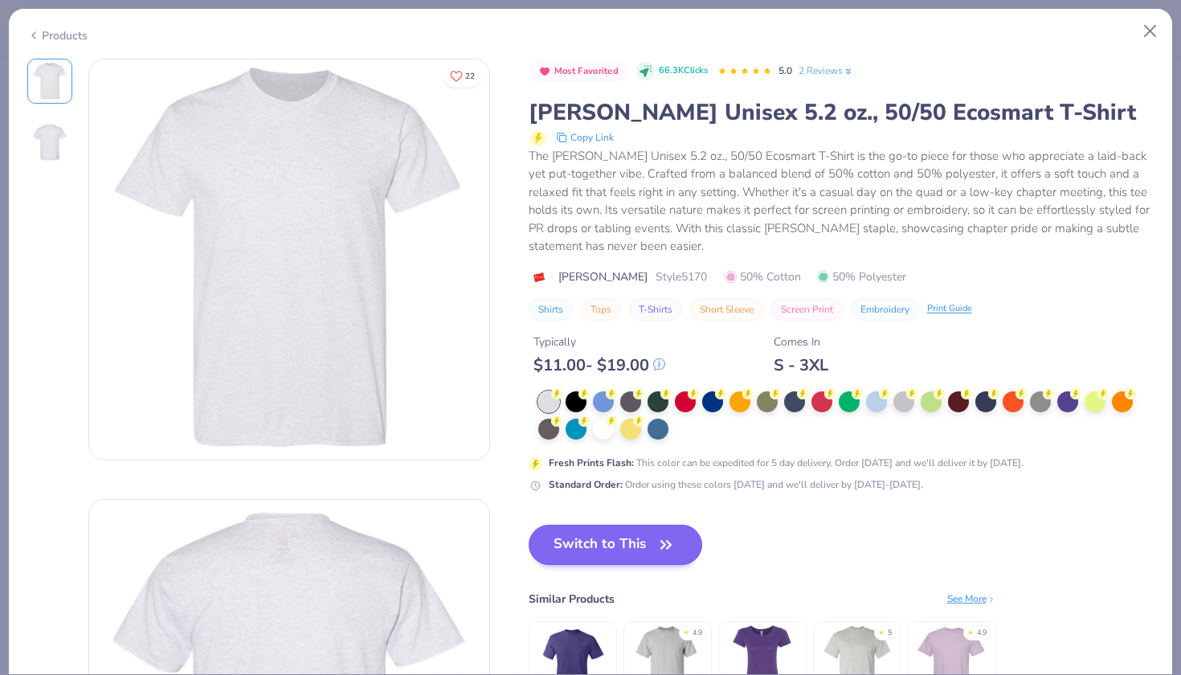
click at [631, 549] on button "Switch to This" at bounding box center [615, 544] width 174 height 40
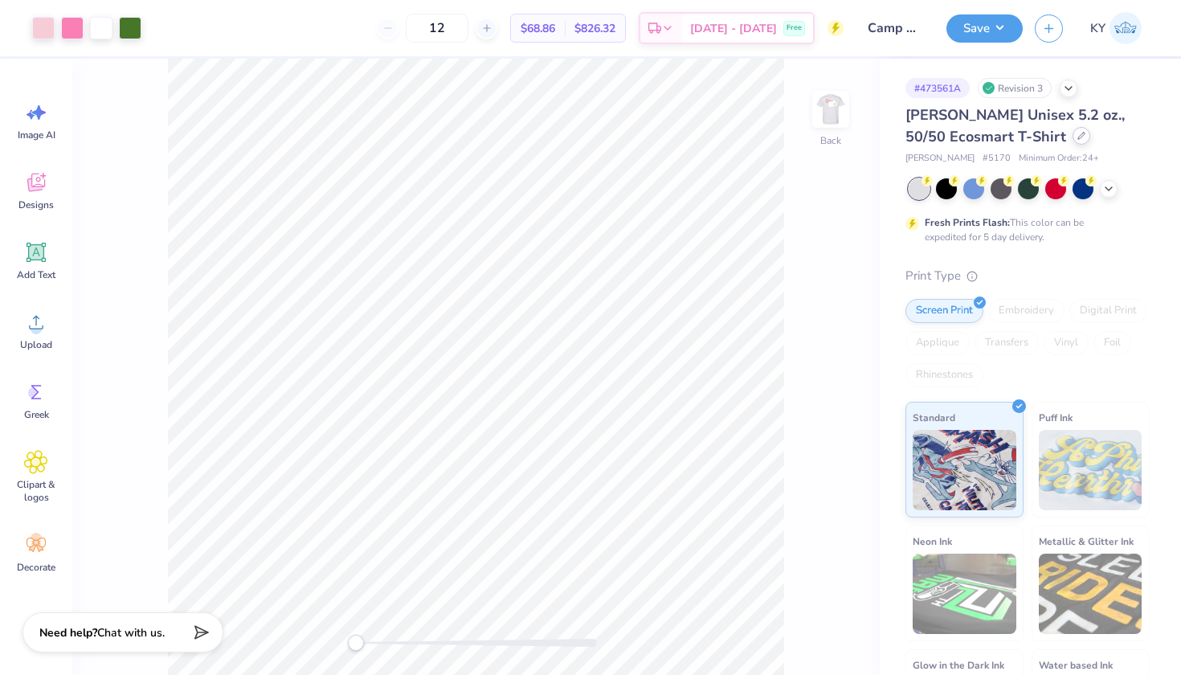
click at [1072, 128] on div at bounding box center [1081, 136] width 18 height 18
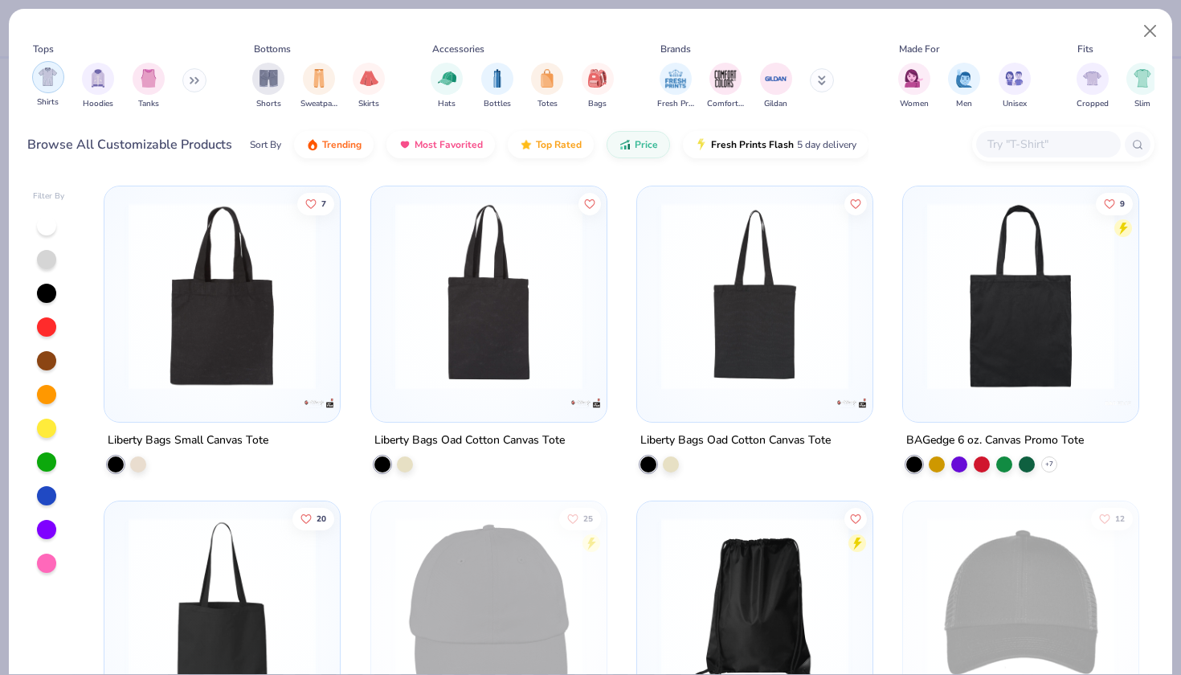
click at [57, 79] on img "filter for Shirts" at bounding box center [48, 76] width 18 height 18
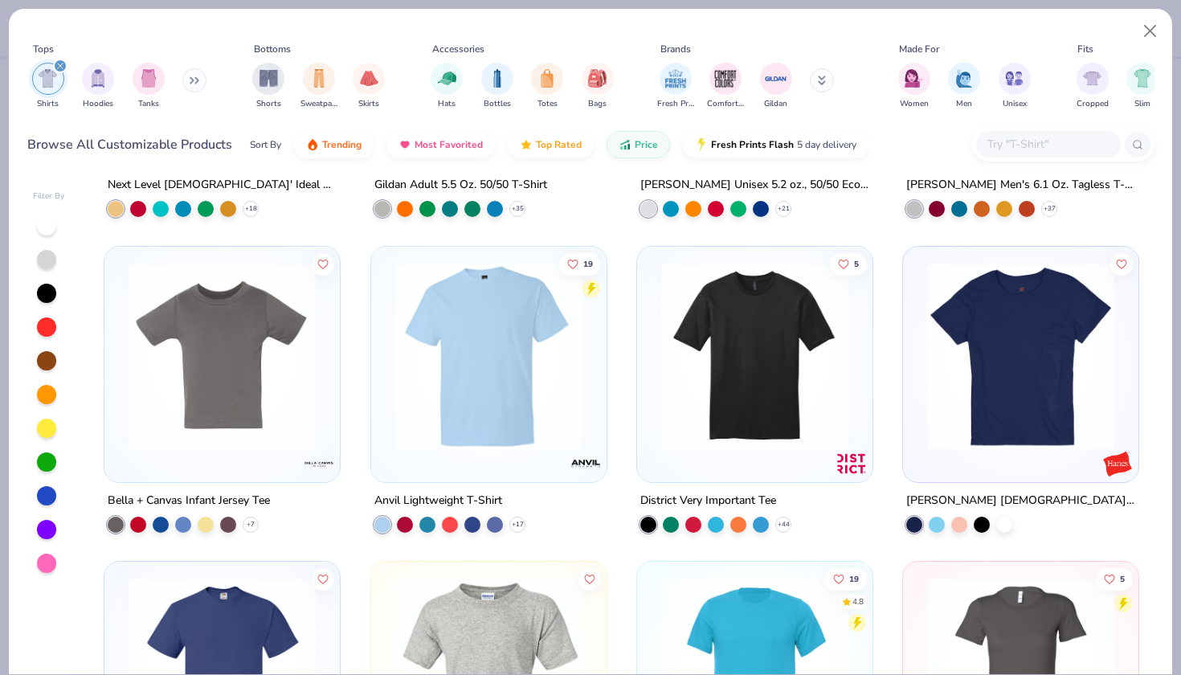
scroll to position [589, 0]
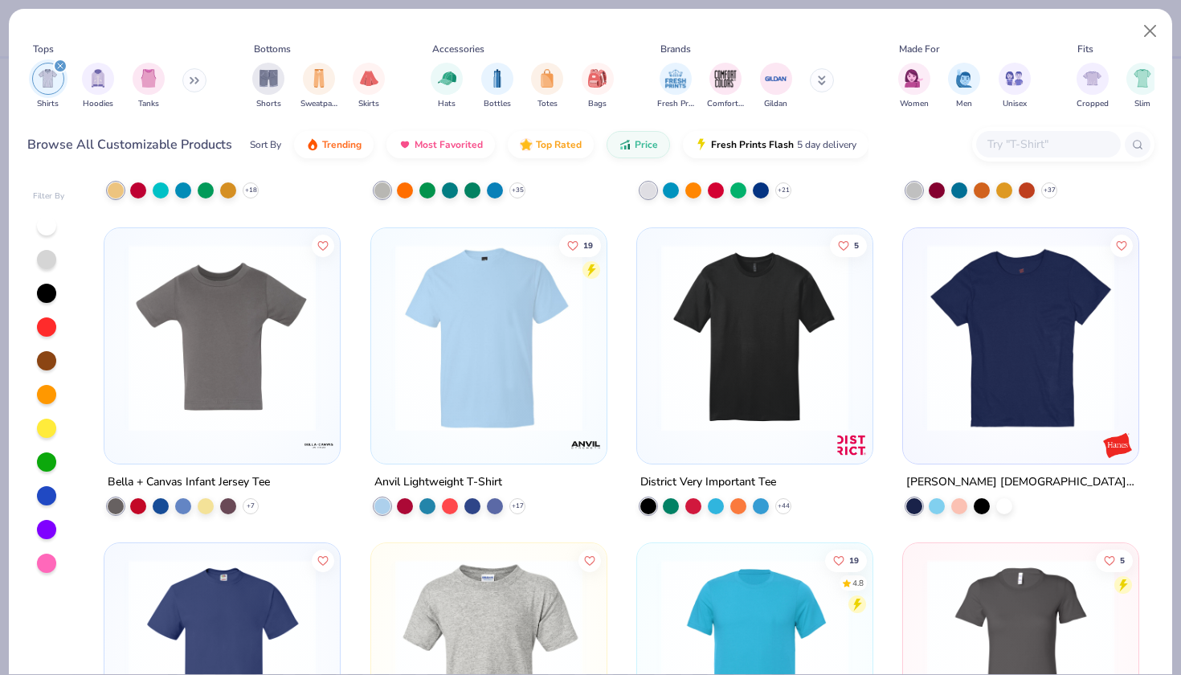
click at [533, 377] on img at bounding box center [488, 336] width 203 height 187
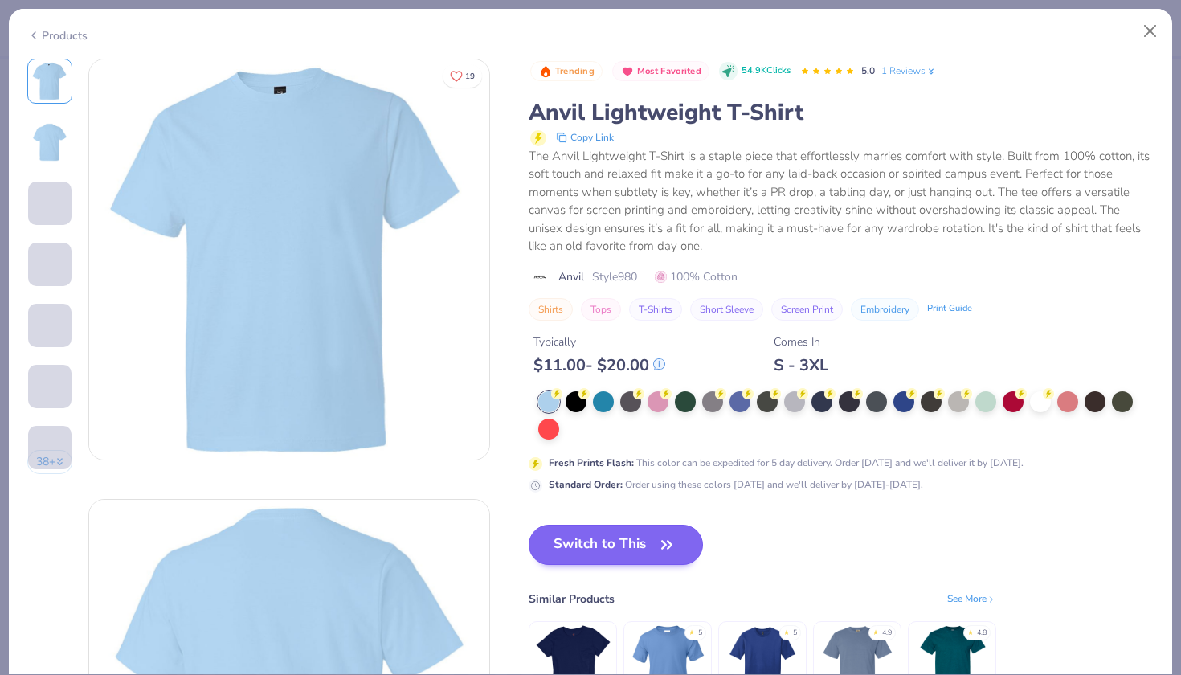
click at [625, 538] on button "Switch to This" at bounding box center [615, 544] width 174 height 40
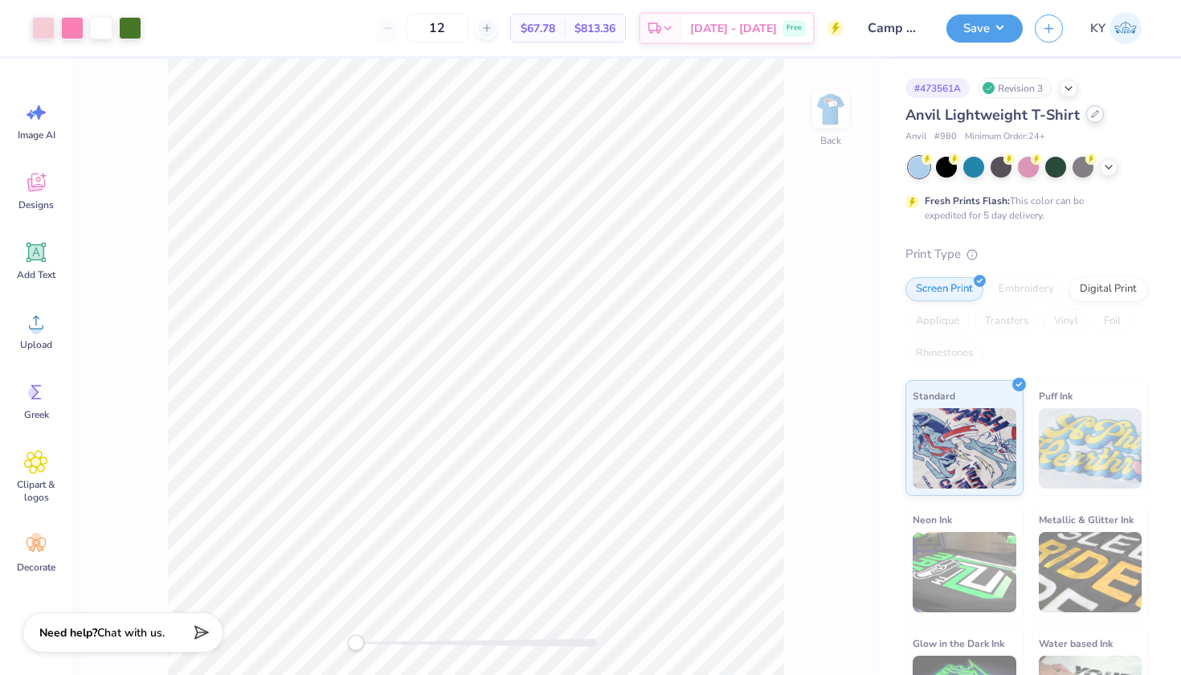
click at [1089, 119] on div at bounding box center [1095, 114] width 18 height 18
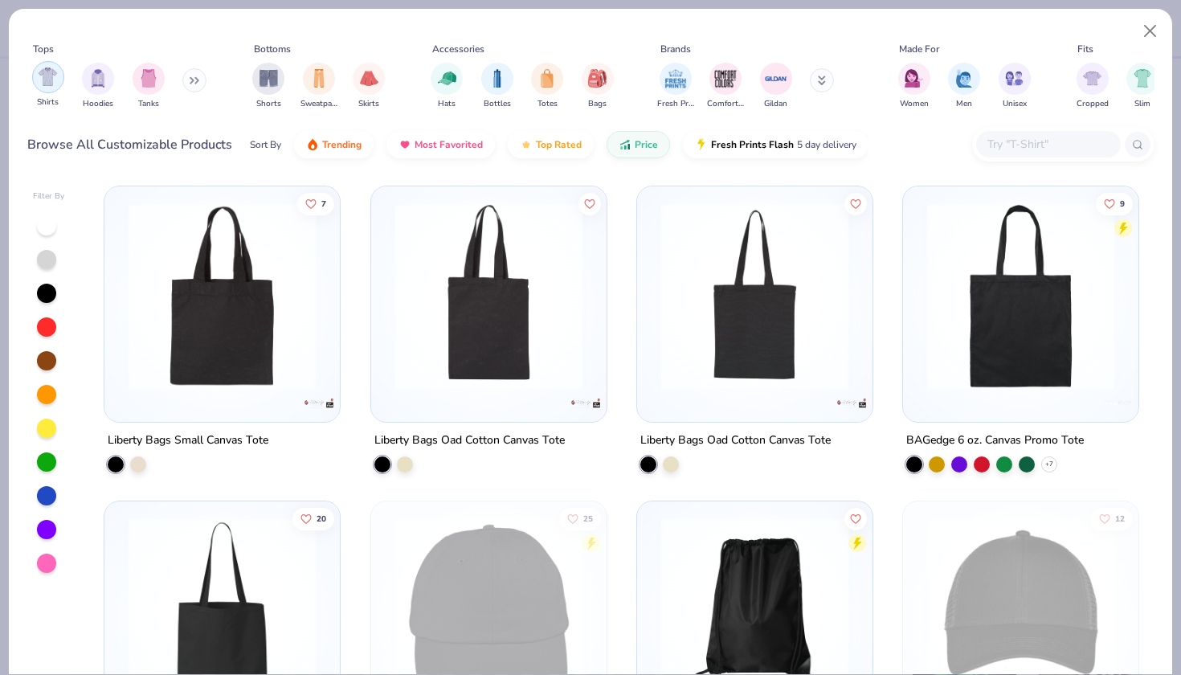
click at [42, 87] on div "filter for Shirts" at bounding box center [48, 77] width 32 height 32
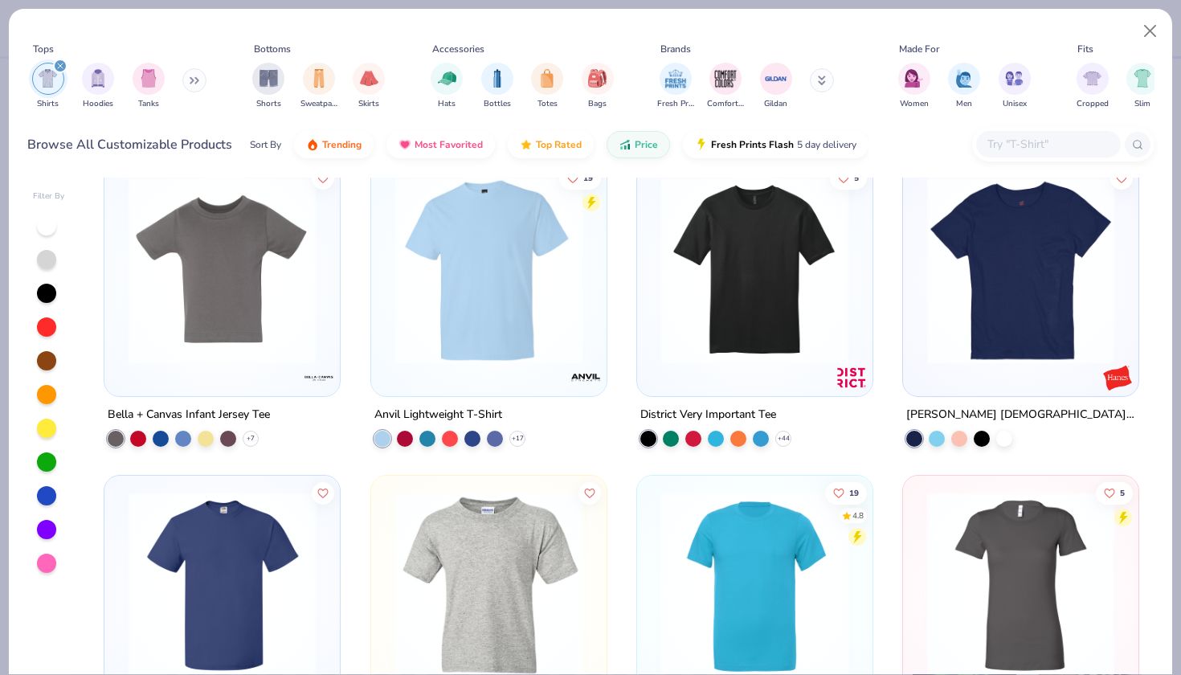
scroll to position [707, 0]
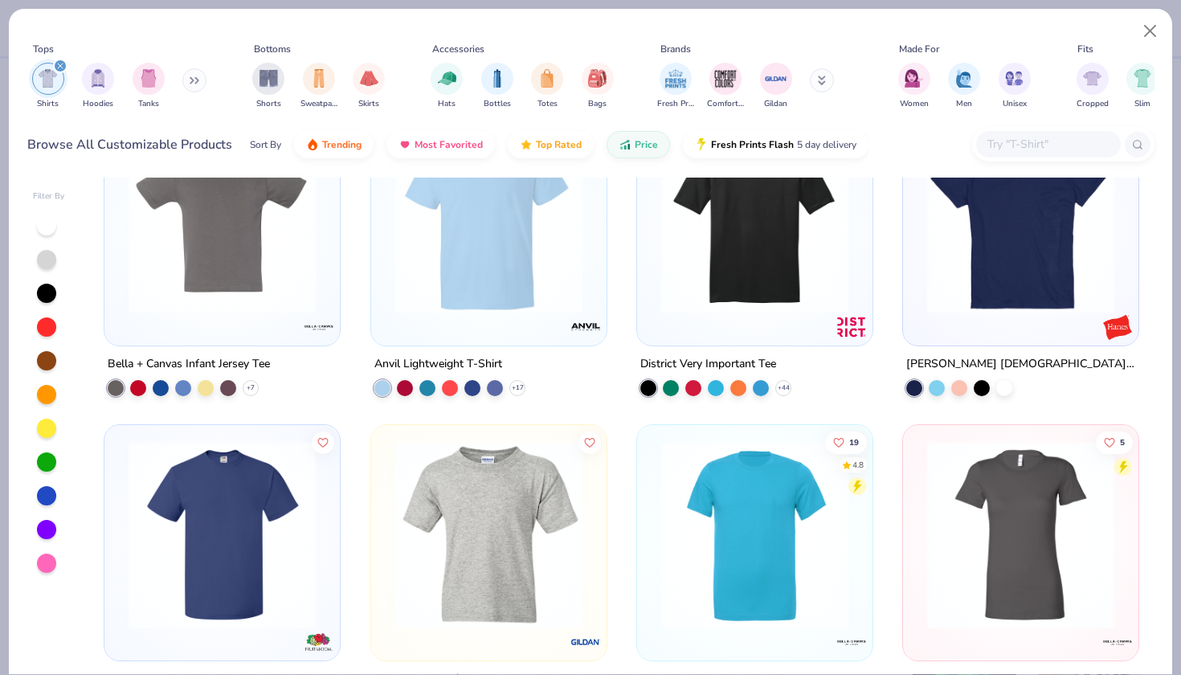
click at [722, 286] on img at bounding box center [754, 218] width 203 height 187
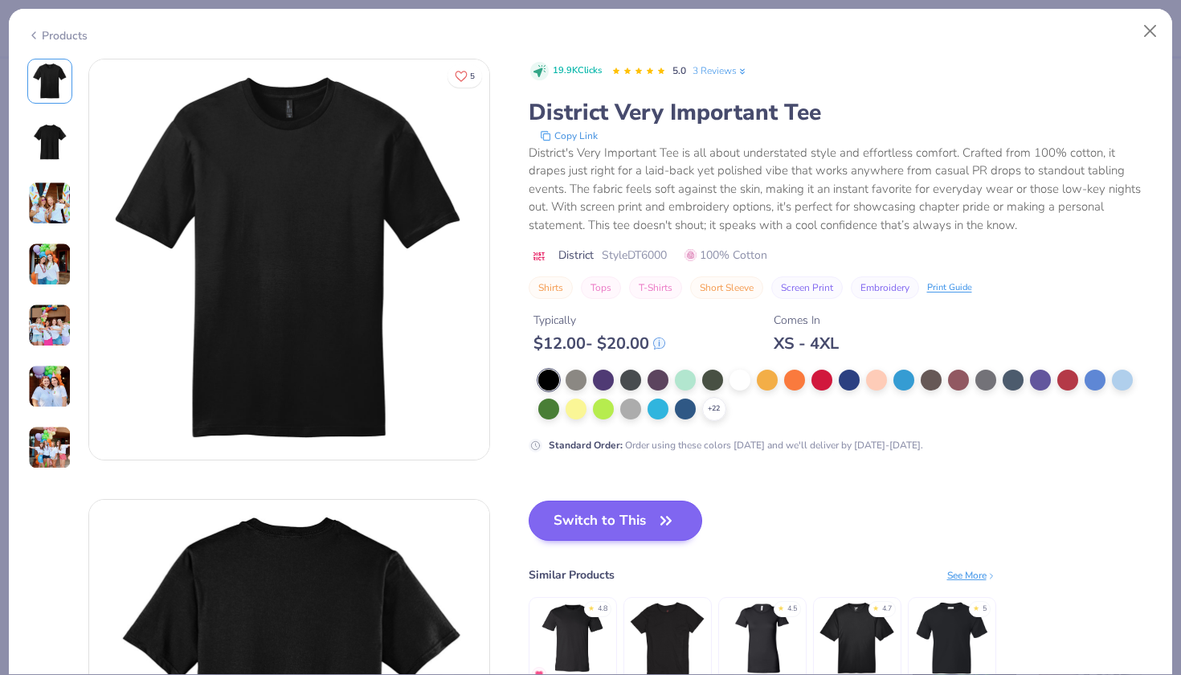
click at [613, 523] on button "Switch to This" at bounding box center [615, 520] width 174 height 40
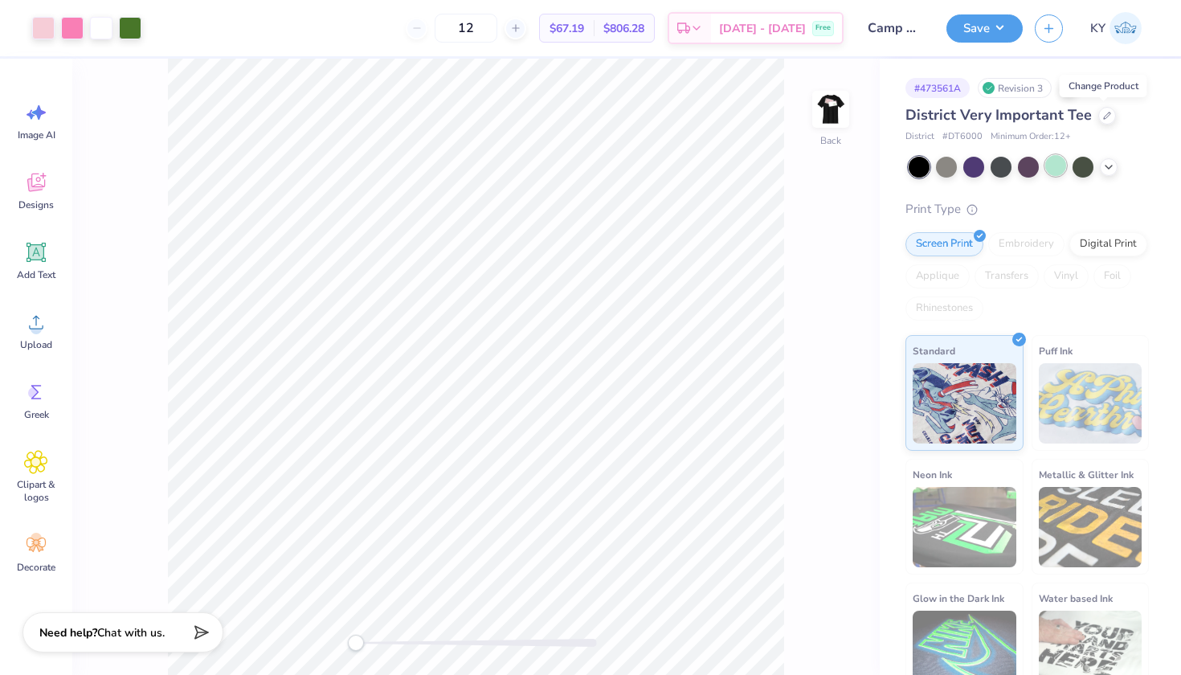
click at [1061, 169] on div at bounding box center [1055, 165] width 21 height 21
click at [834, 112] on img at bounding box center [830, 109] width 64 height 64
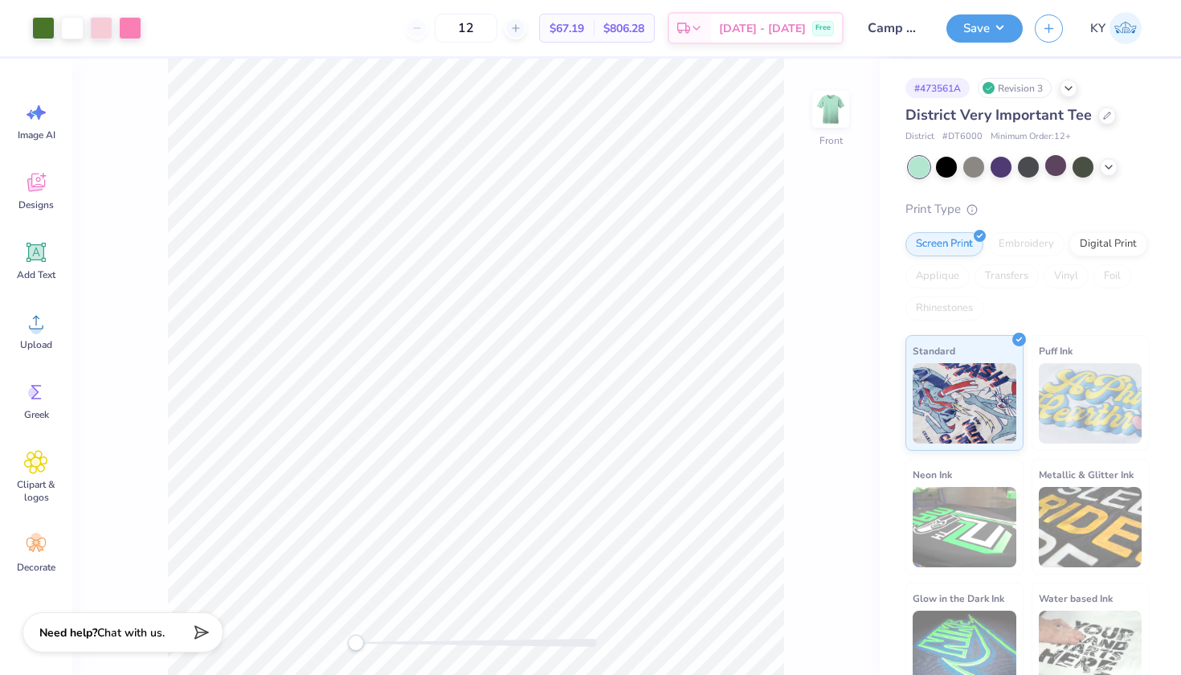
click at [834, 112] on img at bounding box center [830, 109] width 32 height 32
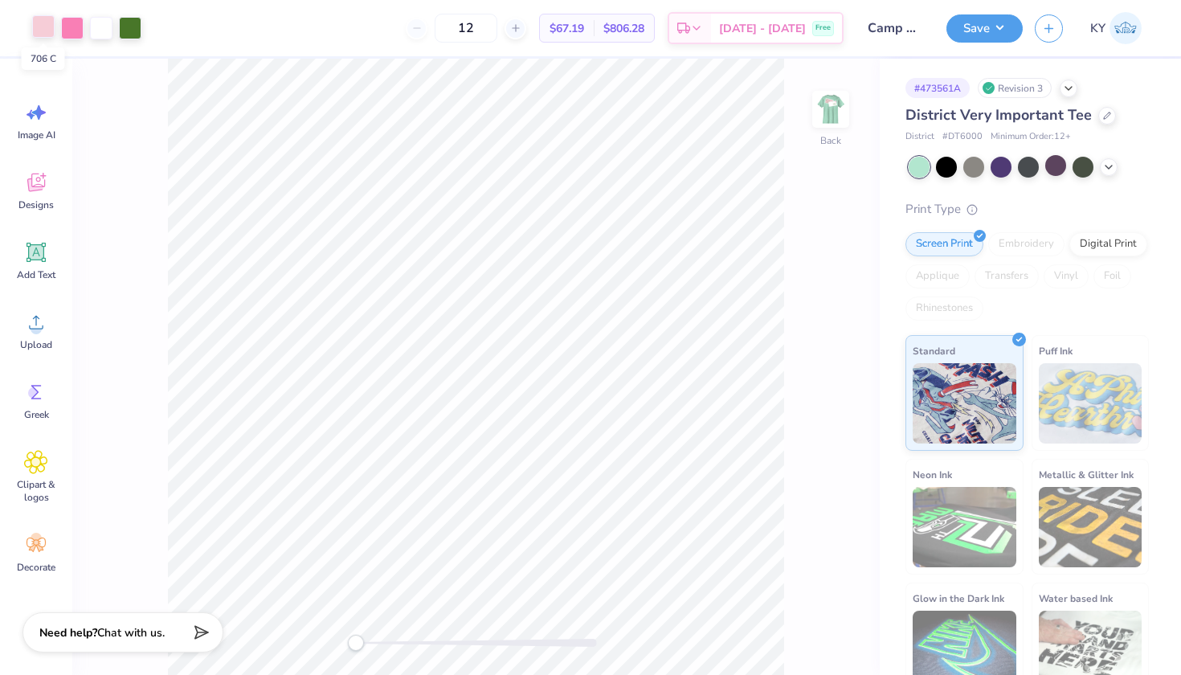
click at [39, 29] on div at bounding box center [43, 26] width 22 height 22
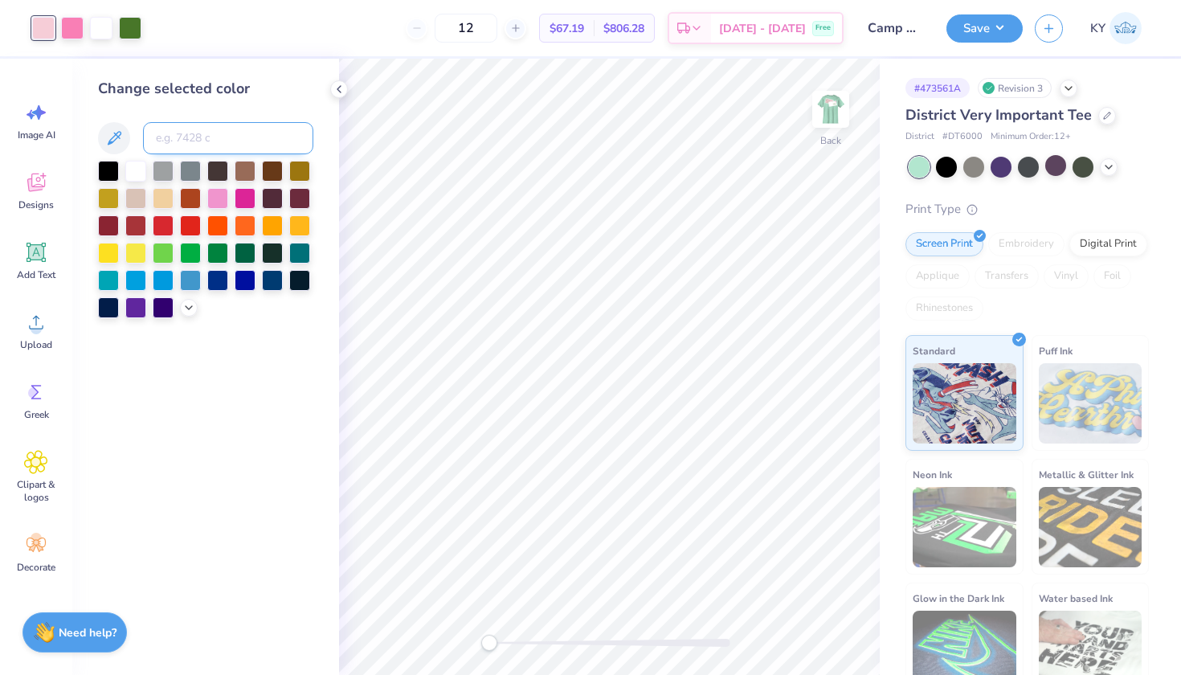
click at [189, 143] on input at bounding box center [228, 138] width 170 height 32
type input "211"
click at [800, 638] on div at bounding box center [804, 630] width 26 height 26
click at [1069, 254] on div "Digital Print" at bounding box center [1108, 242] width 78 height 24
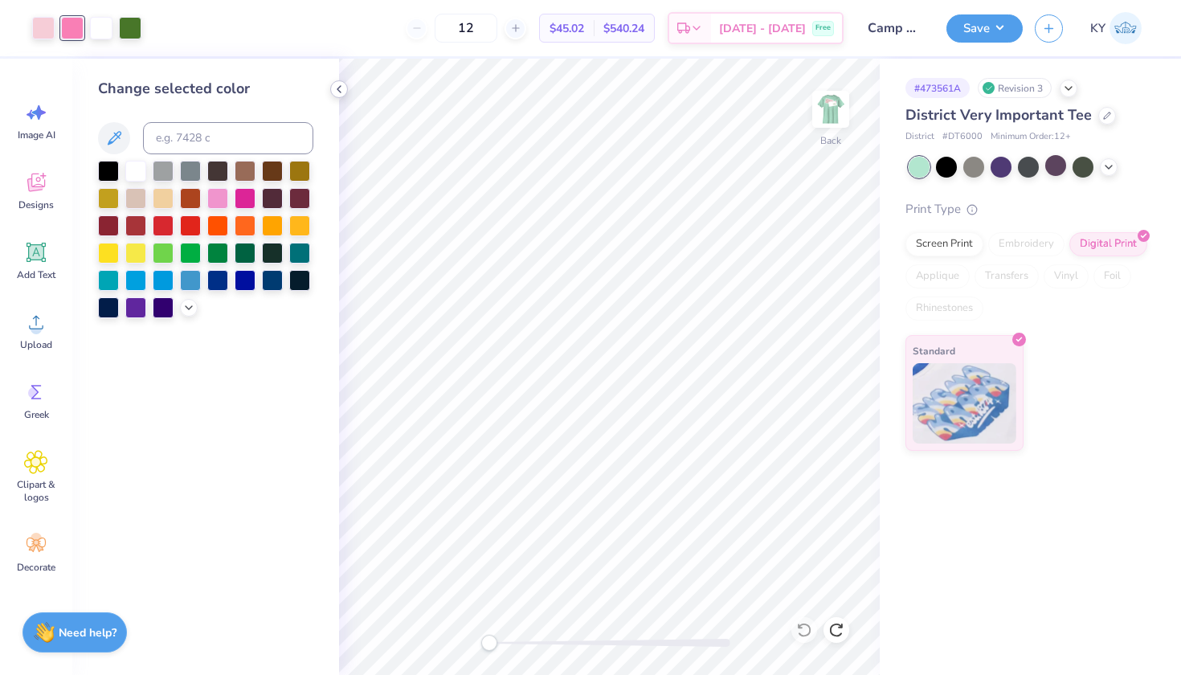
click at [339, 88] on polyline at bounding box center [338, 89] width 3 height 6
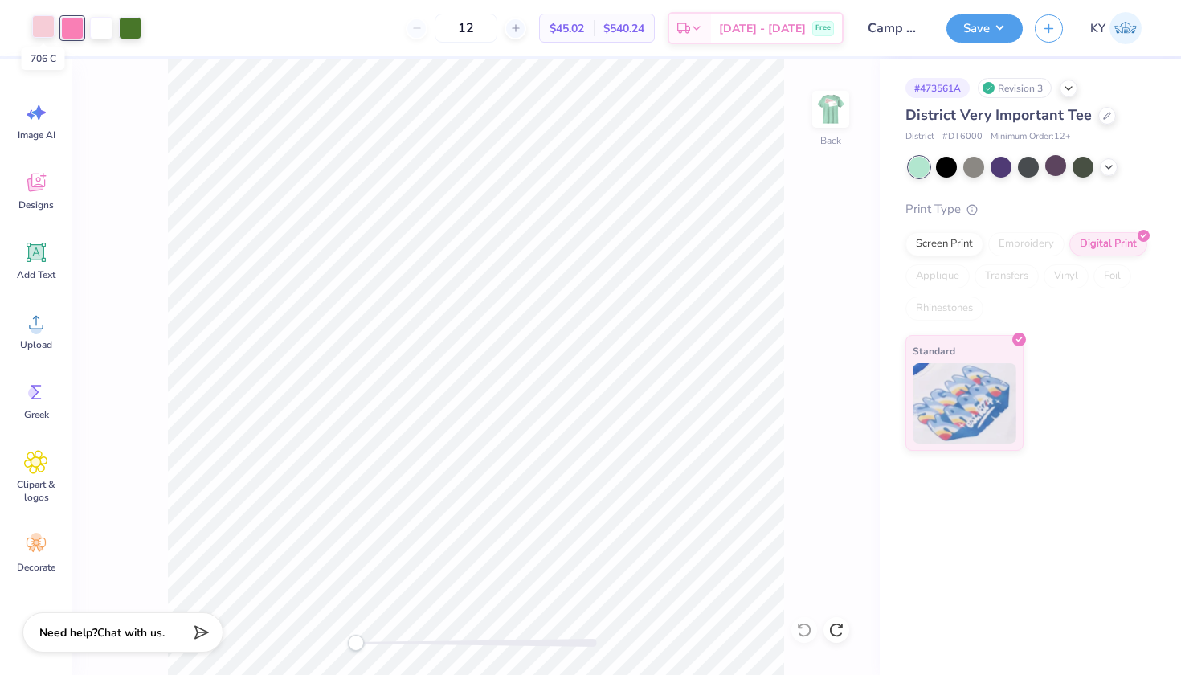
click at [39, 27] on div at bounding box center [43, 26] width 22 height 22
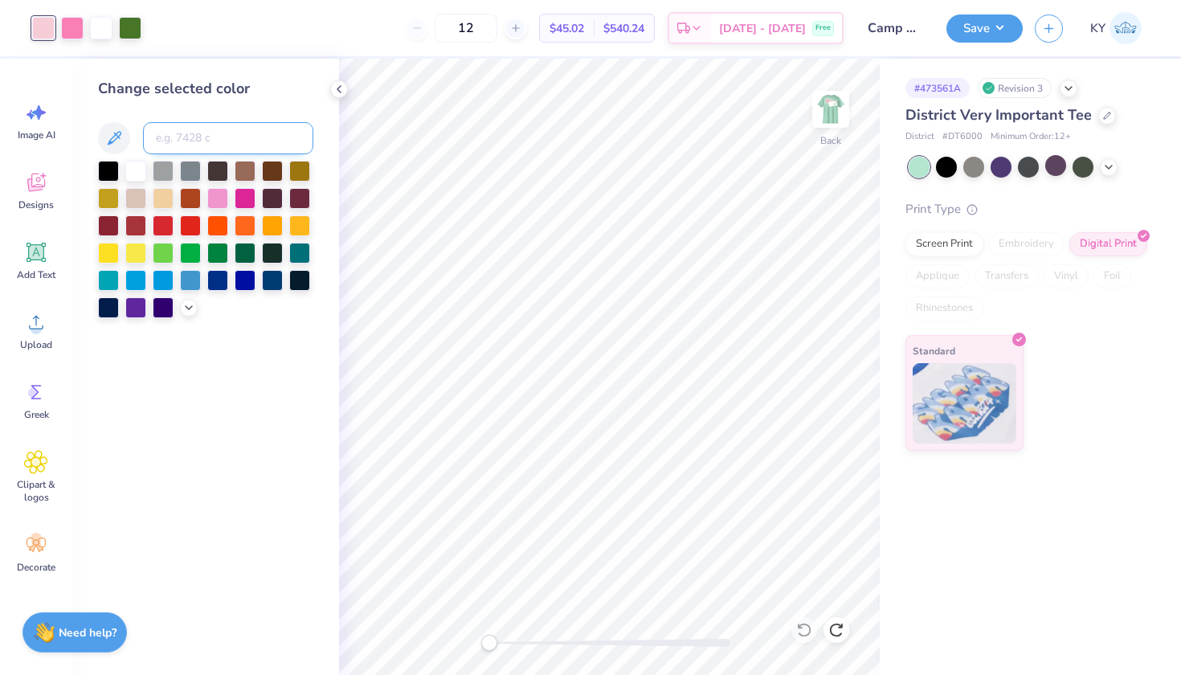
click at [165, 133] on input at bounding box center [228, 138] width 170 height 32
type input "211"
click at [804, 632] on icon at bounding box center [804, 630] width 16 height 16
click at [341, 92] on icon at bounding box center [338, 89] width 13 height 13
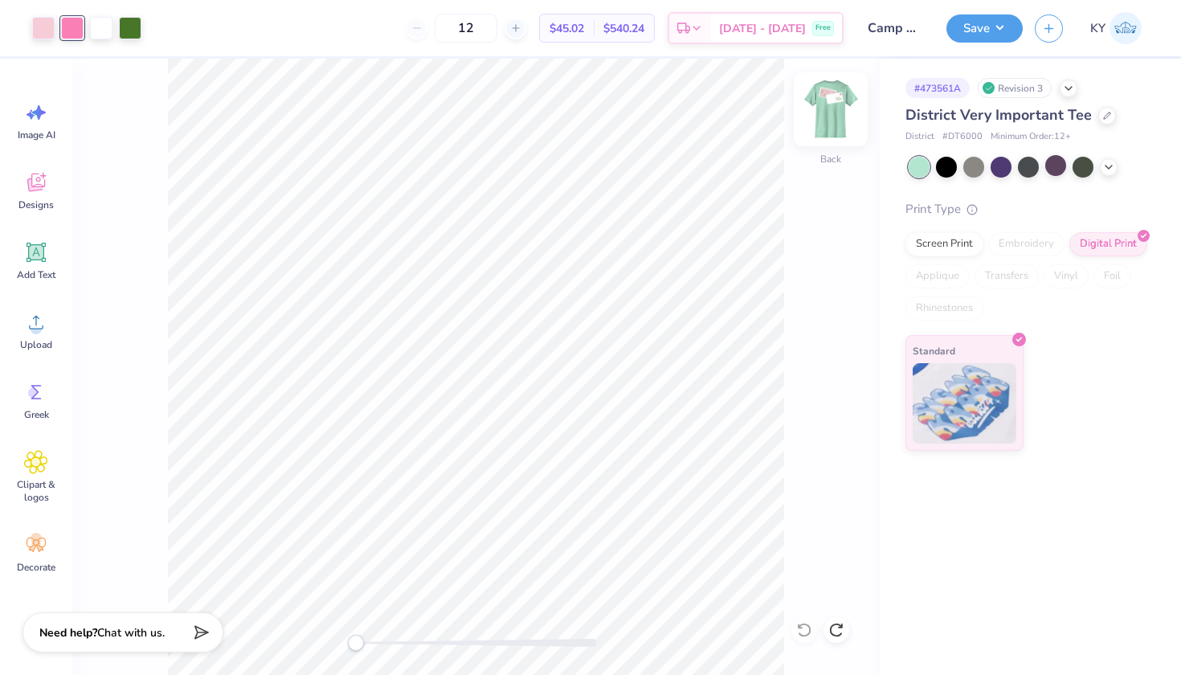
click at [824, 112] on img at bounding box center [830, 109] width 64 height 64
click at [839, 104] on img at bounding box center [830, 109] width 64 height 64
click at [47, 35] on div at bounding box center [43, 26] width 22 height 22
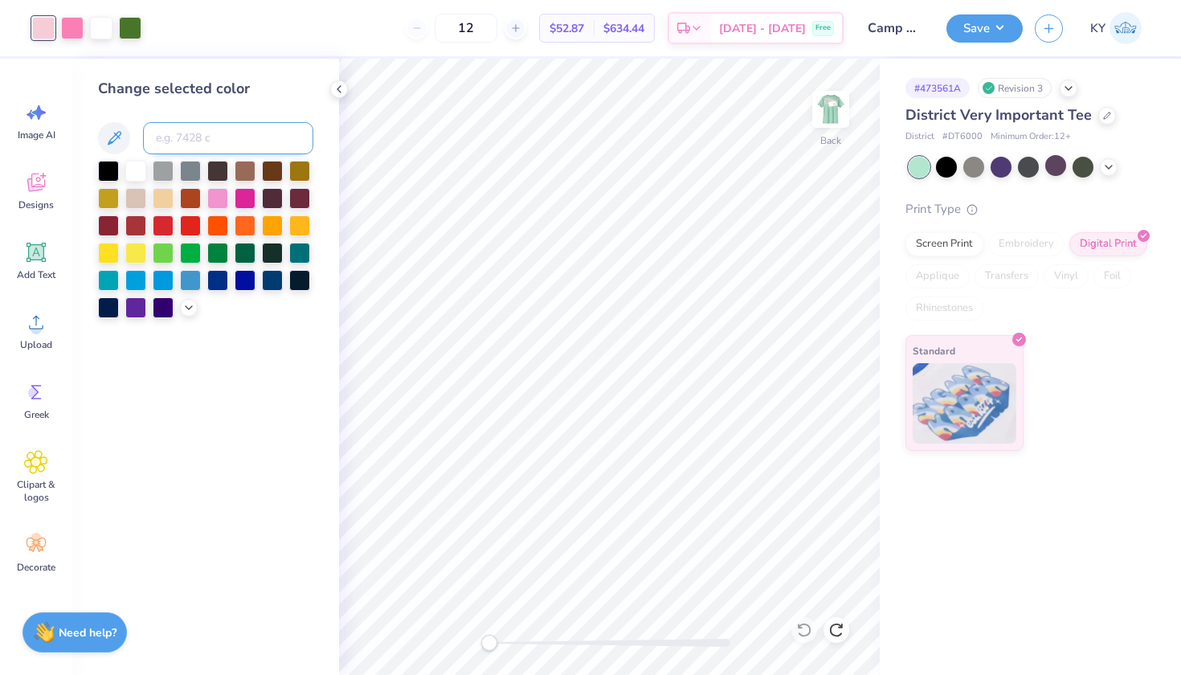
click at [169, 139] on input at bounding box center [228, 138] width 170 height 32
type input "211"
click at [814, 128] on img at bounding box center [830, 109] width 64 height 64
click at [186, 149] on input at bounding box center [228, 138] width 170 height 32
type input "706"
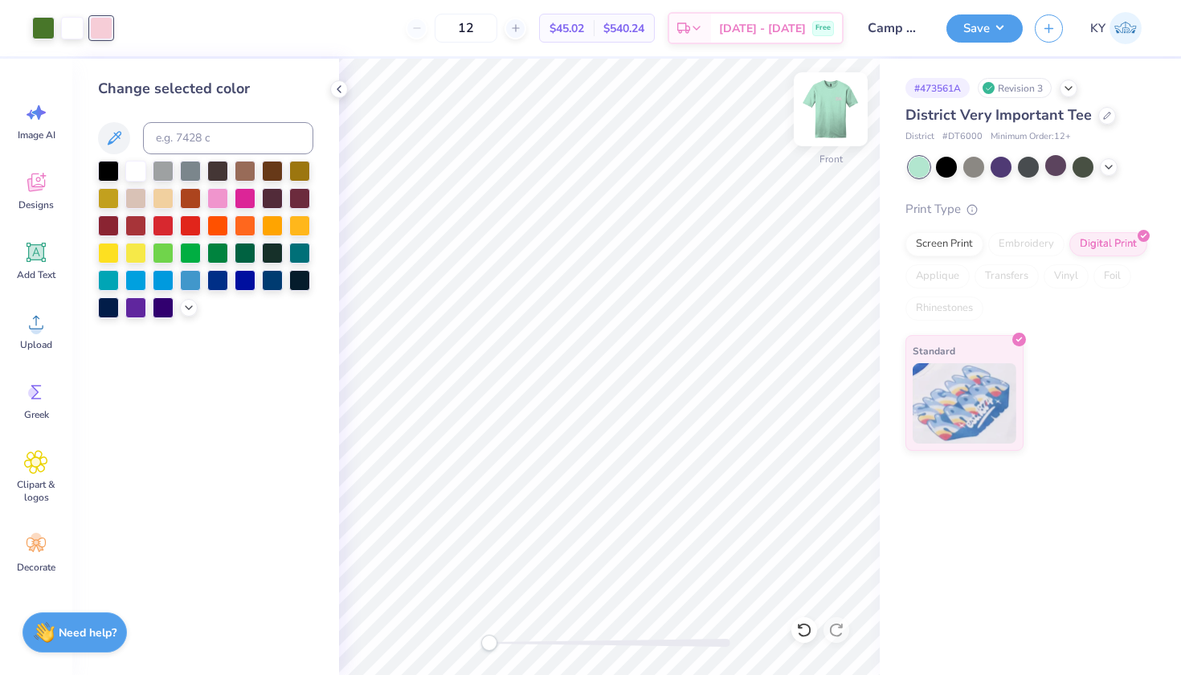
click at [826, 118] on img at bounding box center [830, 109] width 64 height 64
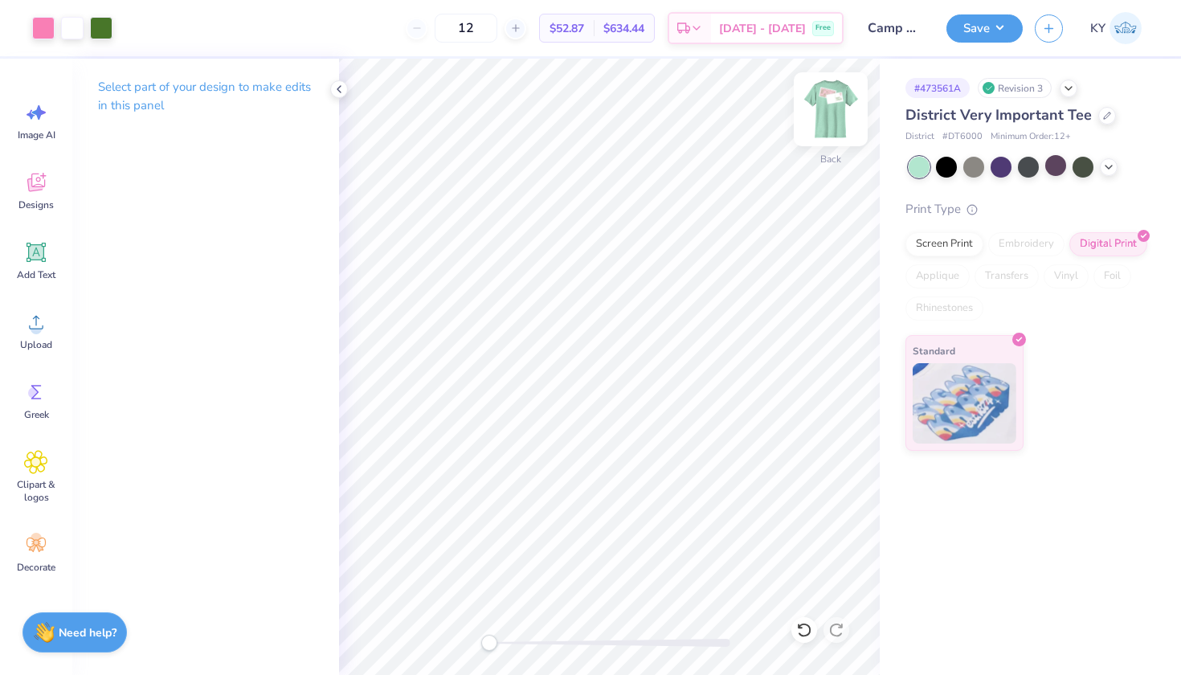
click at [834, 104] on img at bounding box center [830, 109] width 64 height 64
click at [834, 104] on img at bounding box center [830, 109] width 32 height 32
click at [43, 31] on div at bounding box center [43, 26] width 22 height 22
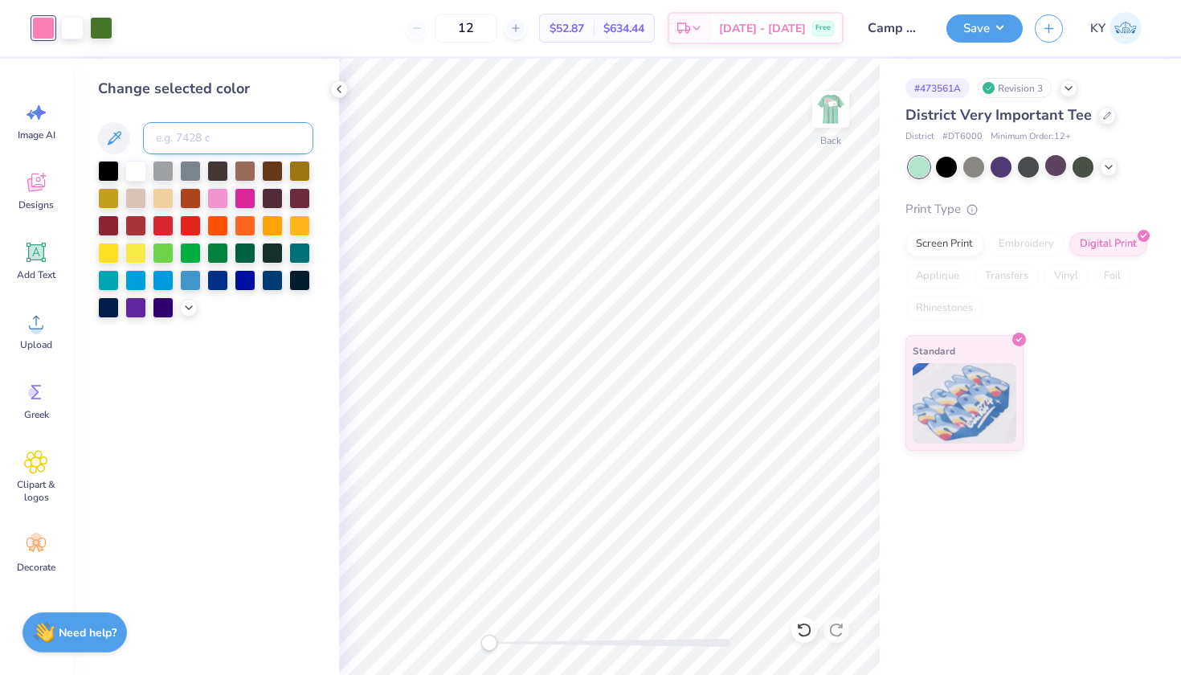
click at [226, 142] on input at bounding box center [228, 138] width 170 height 32
type input "706"
click at [341, 84] on icon at bounding box center [338, 89] width 13 height 13
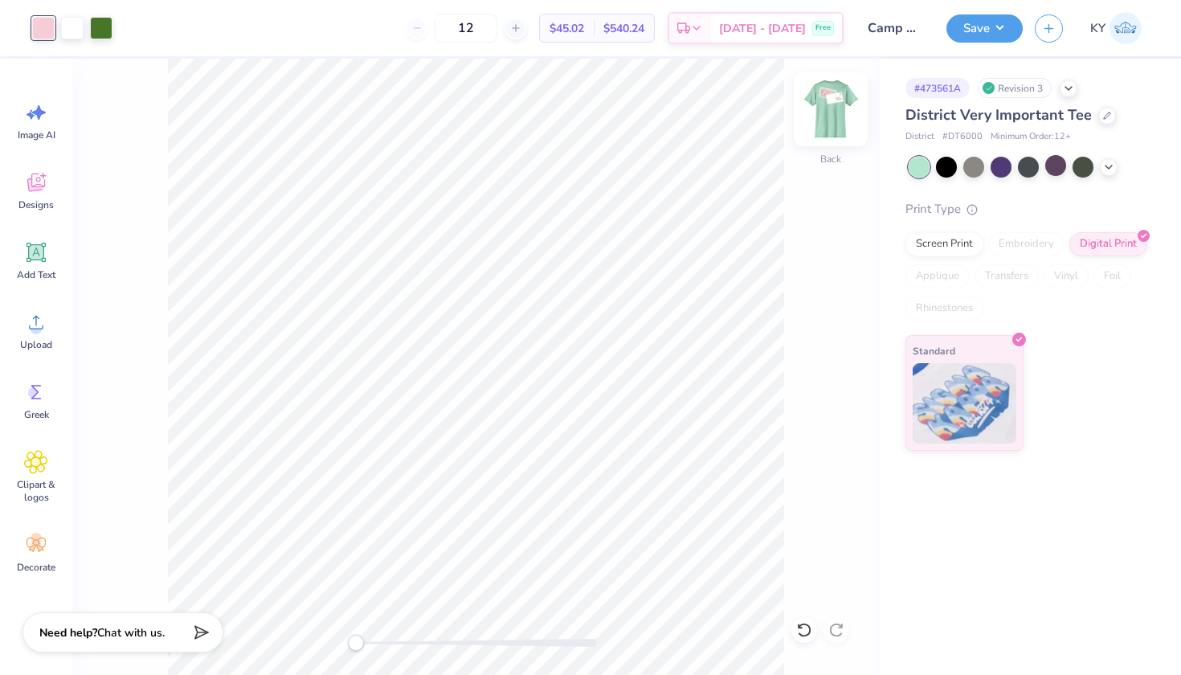
click at [847, 104] on img at bounding box center [830, 109] width 64 height 64
click at [846, 104] on img at bounding box center [830, 109] width 32 height 32
click at [108, 32] on div at bounding box center [101, 26] width 22 height 22
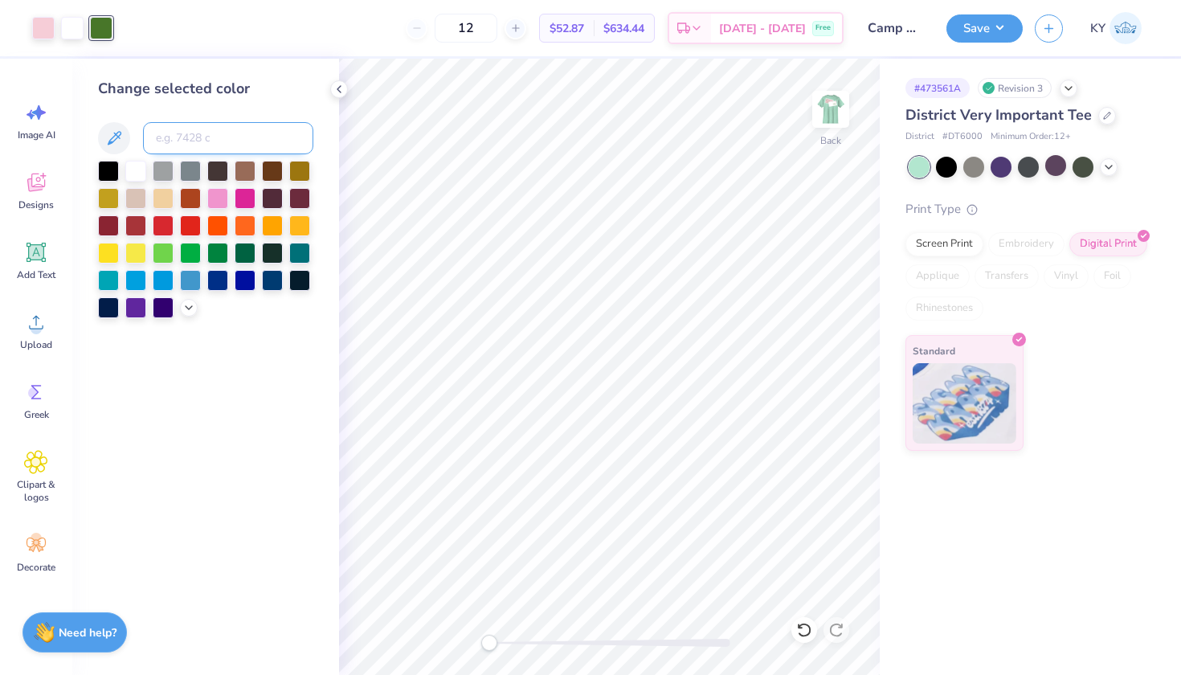
click at [269, 133] on input at bounding box center [228, 138] width 170 height 32
type input "706"
click at [339, 85] on icon at bounding box center [338, 89] width 13 height 13
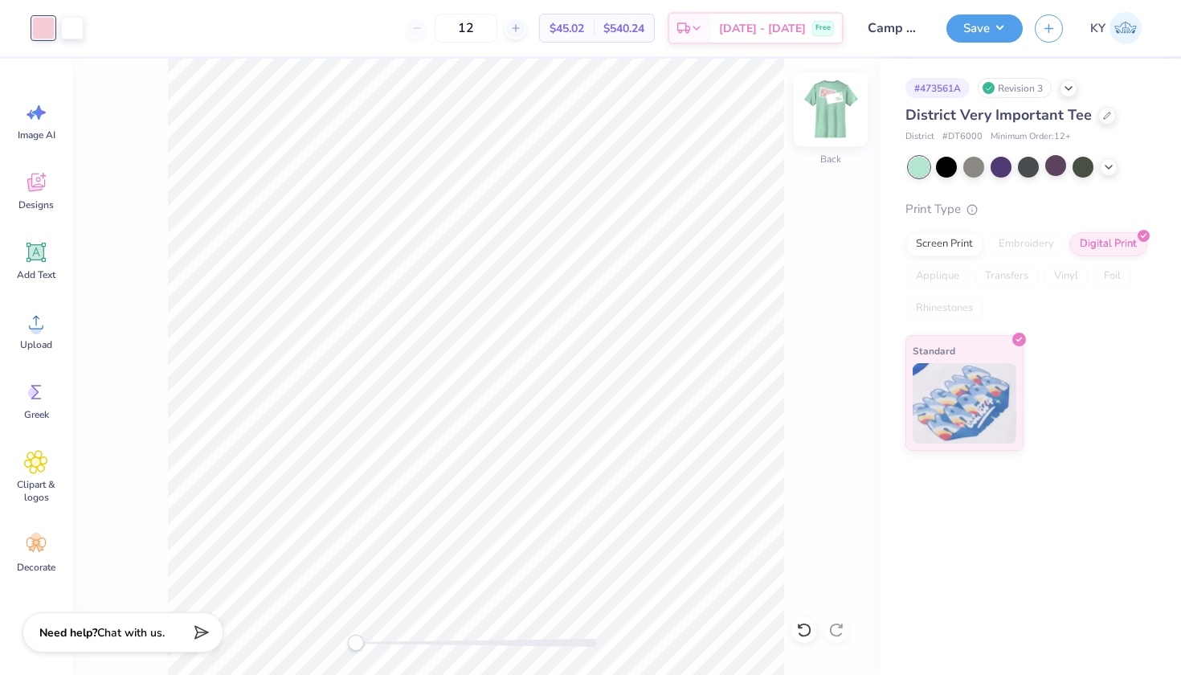
click at [824, 109] on img at bounding box center [830, 109] width 64 height 64
click at [824, 109] on img at bounding box center [830, 109] width 32 height 32
click at [808, 633] on icon at bounding box center [804, 629] width 14 height 14
click at [937, 240] on div "Screen Print" at bounding box center [944, 242] width 78 height 24
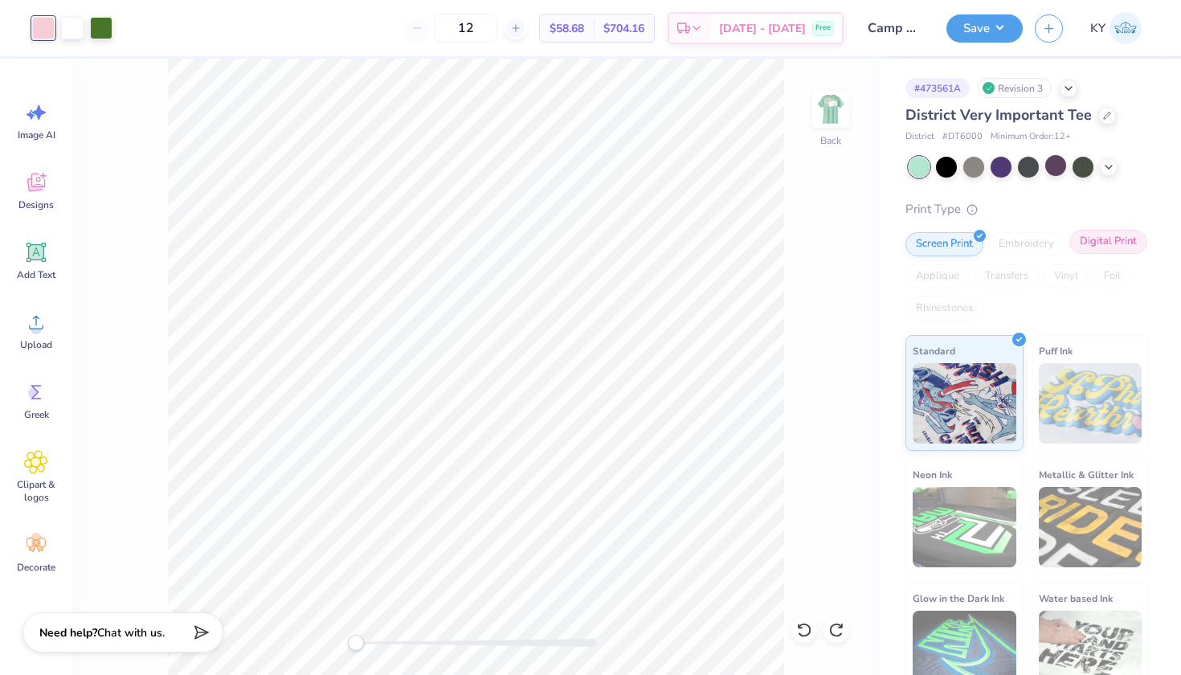
click at [1069, 254] on div "Digital Print" at bounding box center [1108, 242] width 78 height 24
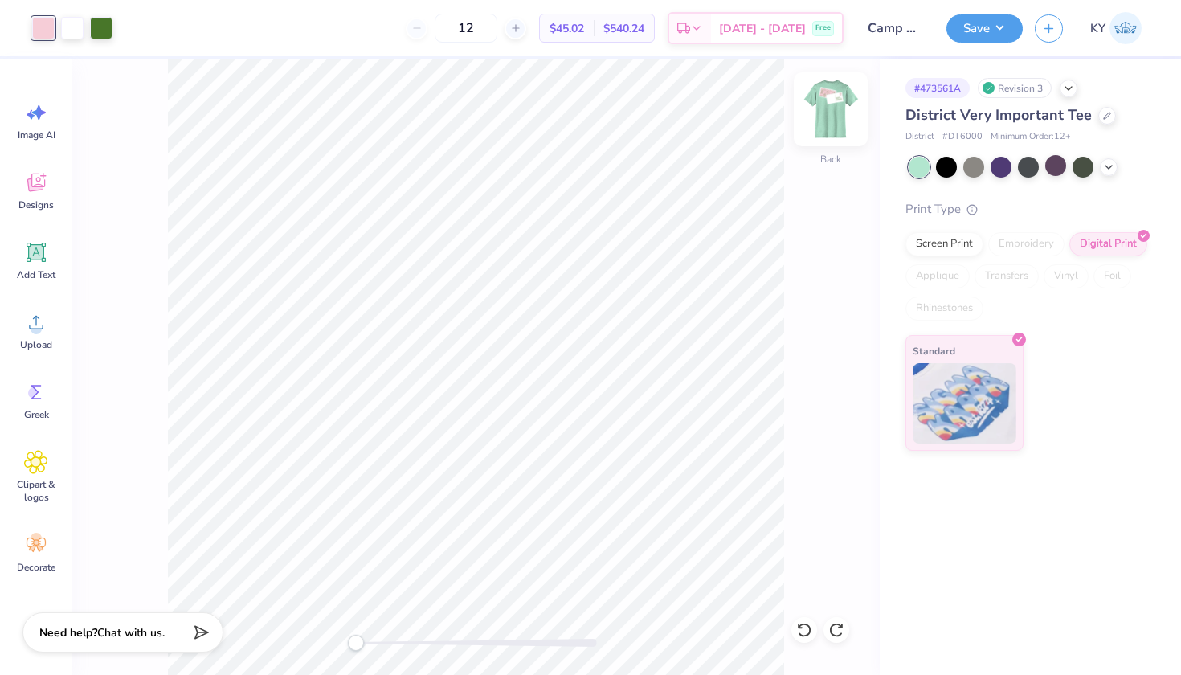
click at [836, 100] on img at bounding box center [830, 109] width 64 height 64
click at [836, 100] on img at bounding box center [830, 109] width 32 height 32
click at [978, 20] on button "Save" at bounding box center [984, 26] width 76 height 28
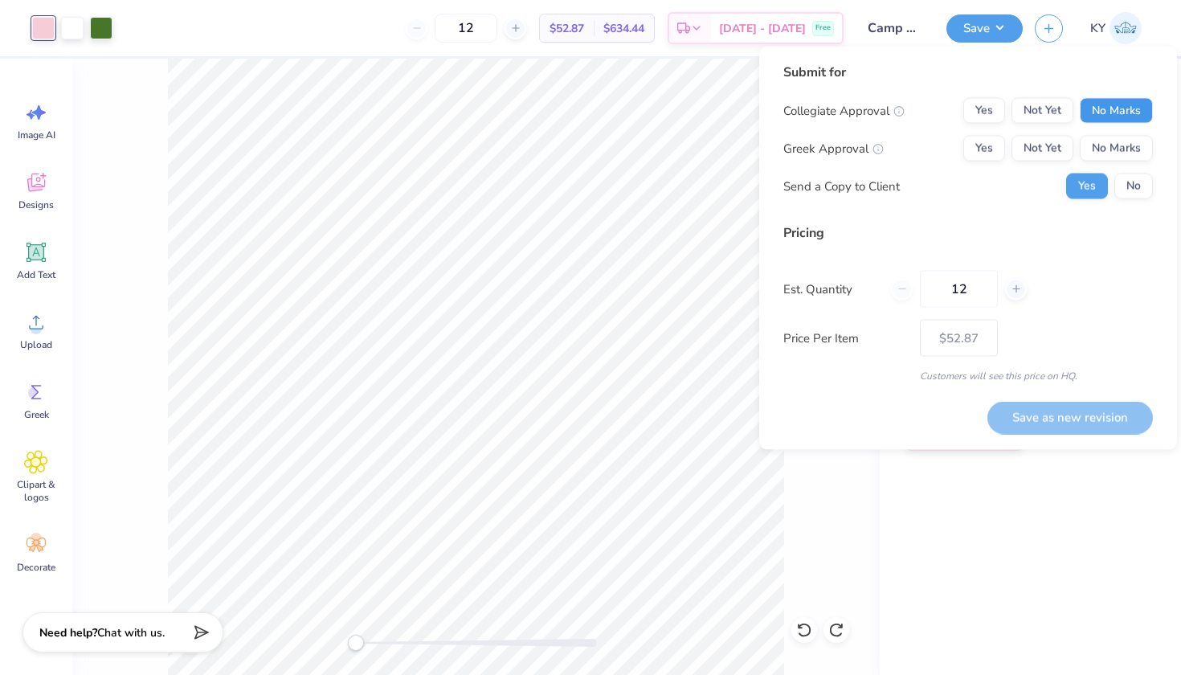
click at [1102, 113] on button "No Marks" at bounding box center [1115, 111] width 73 height 26
click at [975, 154] on button "Yes" at bounding box center [984, 149] width 42 height 26
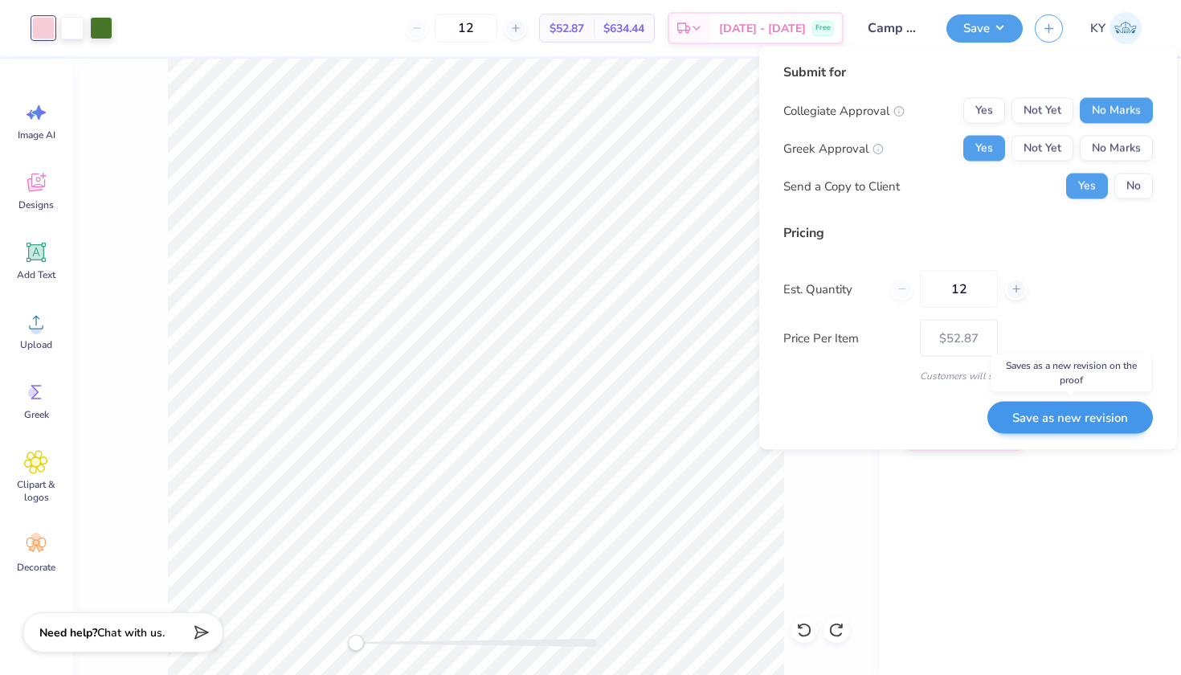
click at [1028, 412] on button "Save as new revision" at bounding box center [1069, 417] width 165 height 33
type input "$52.87"
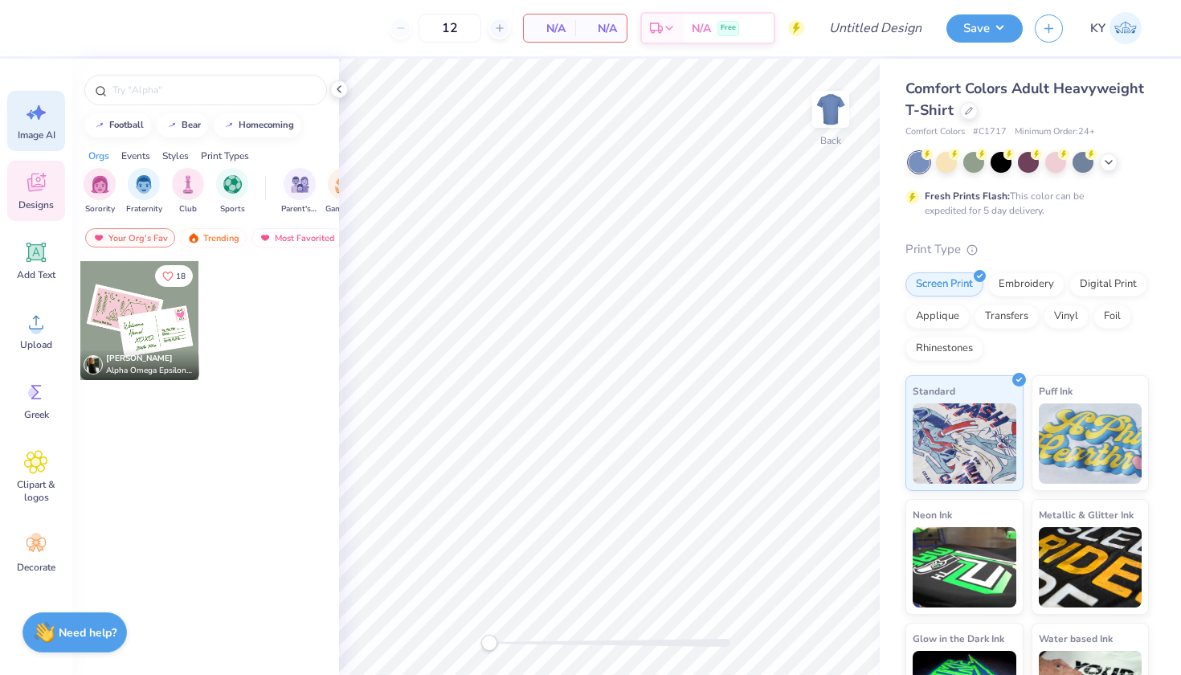
click at [38, 122] on icon at bounding box center [36, 112] width 24 height 24
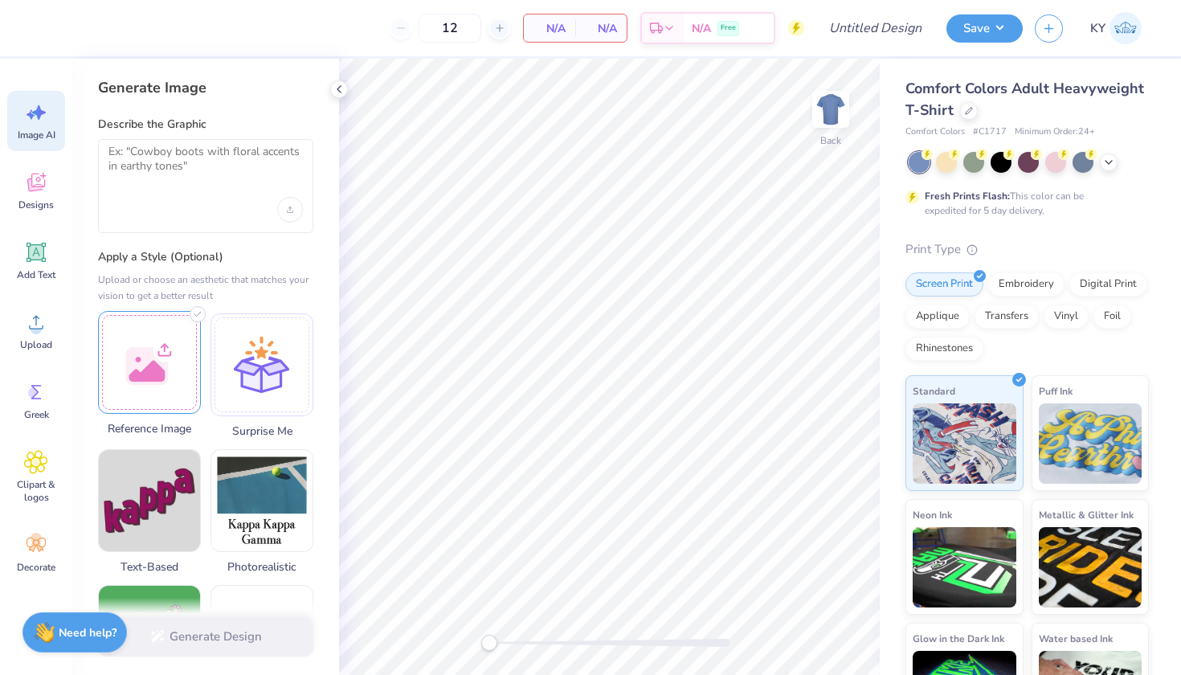
click at [156, 392] on div at bounding box center [149, 362] width 103 height 103
click at [157, 135] on div "Describe the Graphic" at bounding box center [205, 174] width 215 height 116
click at [157, 161] on textarea at bounding box center [205, 165] width 194 height 40
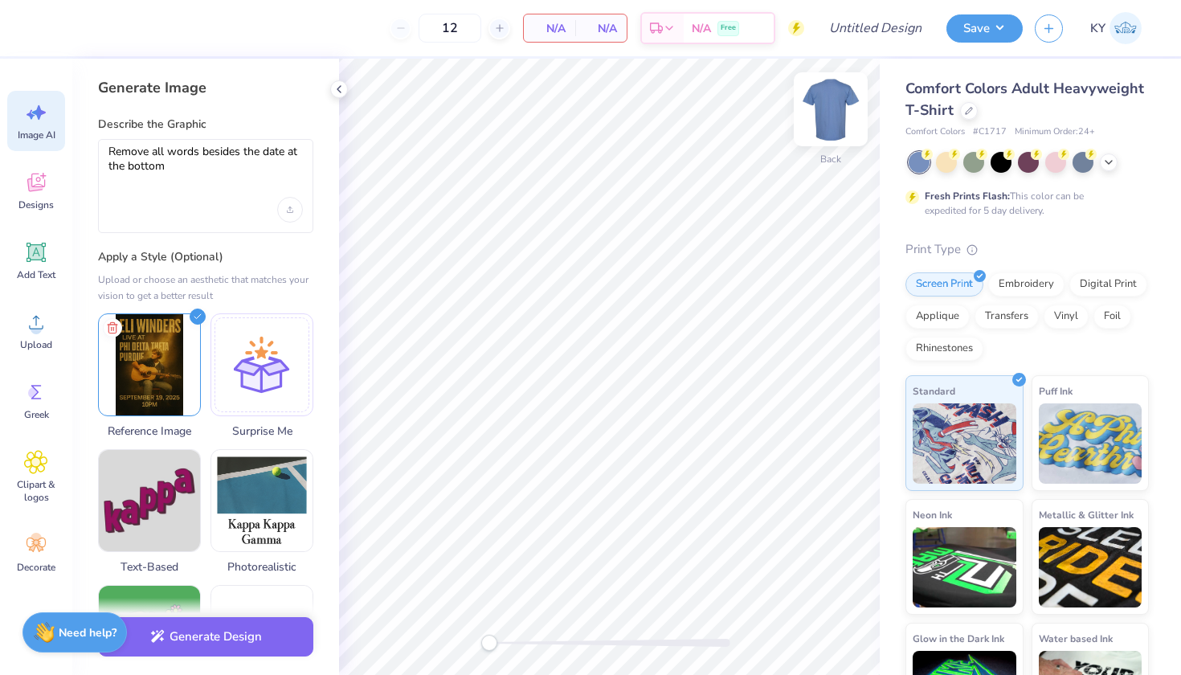
click at [821, 104] on img at bounding box center [830, 109] width 64 height 64
click at [222, 166] on textarea "Remove all words besides the date at the bottom" at bounding box center [205, 165] width 194 height 40
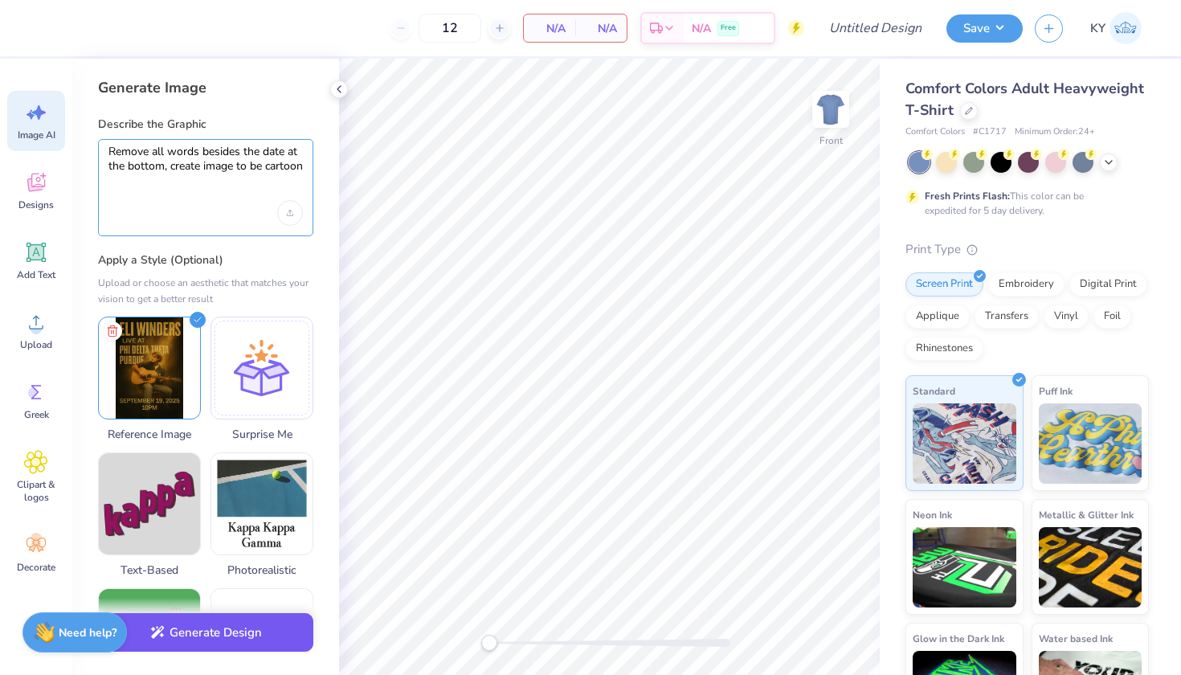
type textarea "Remove all words besides the date at the bottom, create image to be cartoon"
click at [209, 634] on button "Generate Design" at bounding box center [205, 632] width 215 height 39
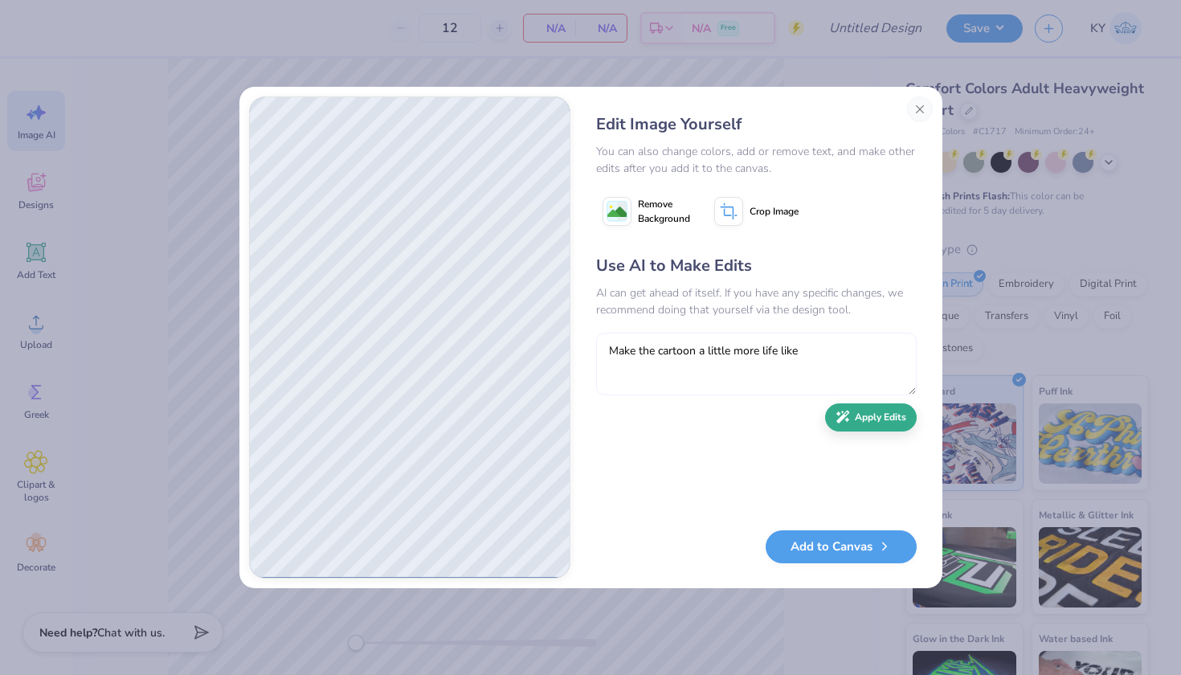
type textarea "Make the cartoon a little more life like"
click at [865, 423] on button "Apply Edits" at bounding box center [871, 417] width 92 height 28
click at [747, 354] on textarea at bounding box center [756, 363] width 320 height 63
type textarea "fix the face"
click at [861, 425] on button "Apply Edits" at bounding box center [871, 417] width 92 height 28
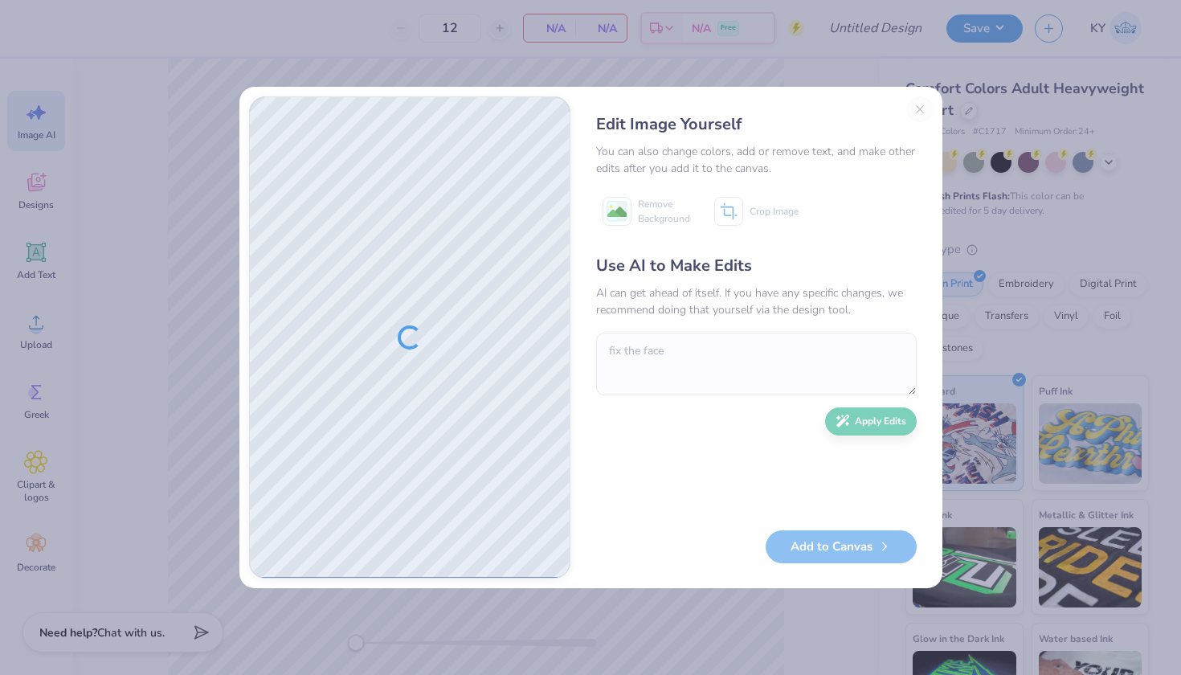
click at [920, 115] on div "Edit Image Yourself You can also change colors, add or remove text, and make ot…" at bounding box center [756, 337] width 353 height 482
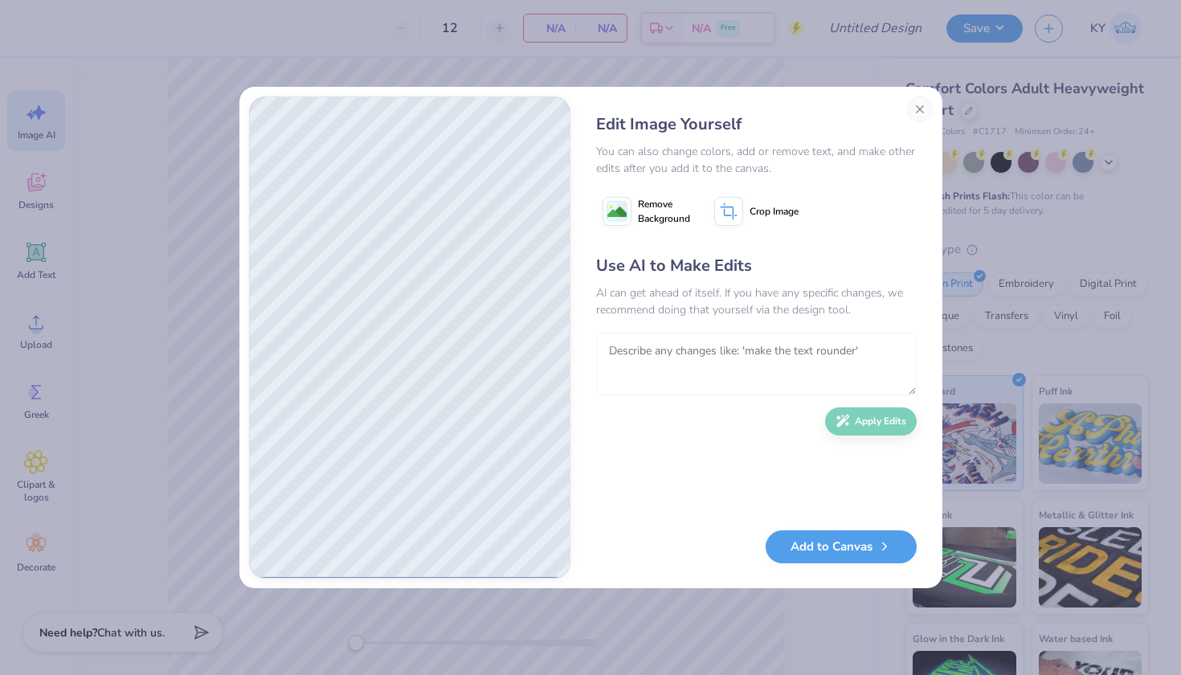
click at [659, 345] on textarea at bounding box center [756, 363] width 320 height 63
click at [690, 349] on textarea "Make the cartoon more western cartoon" at bounding box center [756, 363] width 320 height 63
click at [700, 354] on textarea "Make the cartoon more western cartoon" at bounding box center [756, 363] width 320 height 63
type textarea "Make the cartoon style more western cartoon"
click at [843, 438] on div "Use AI to Make Edits AI can get ahead of itself. If you have any specific chang…" at bounding box center [756, 384] width 320 height 260
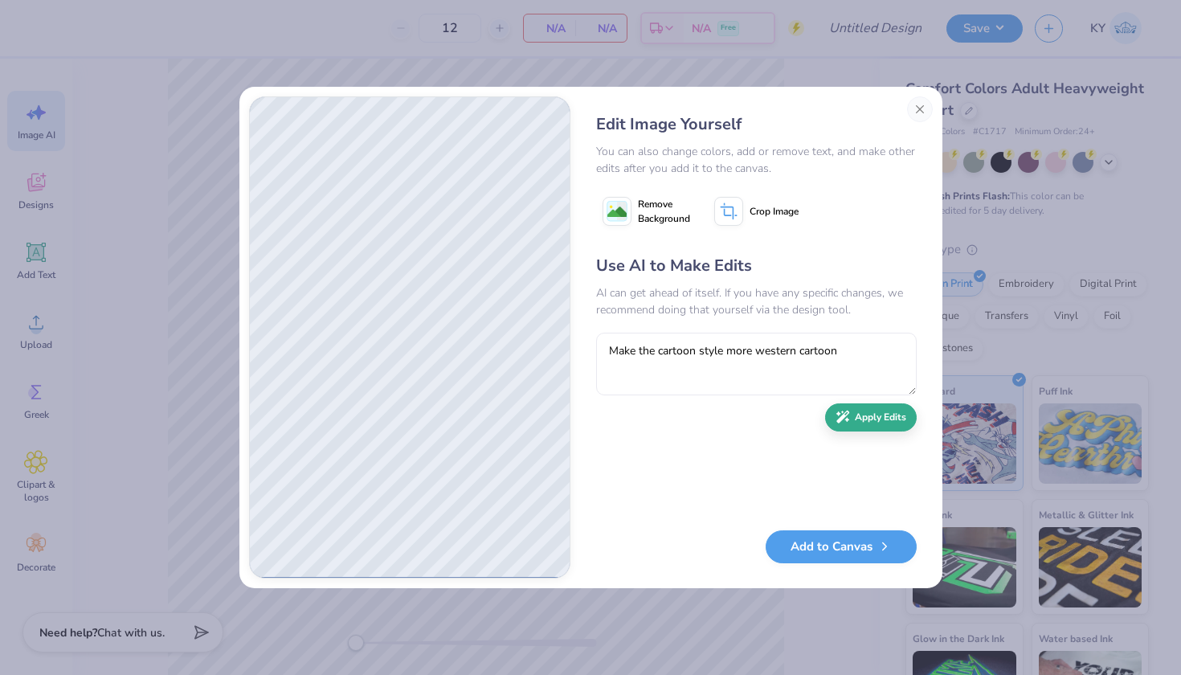
click at [847, 415] on icon "button" at bounding box center [842, 417] width 14 height 14
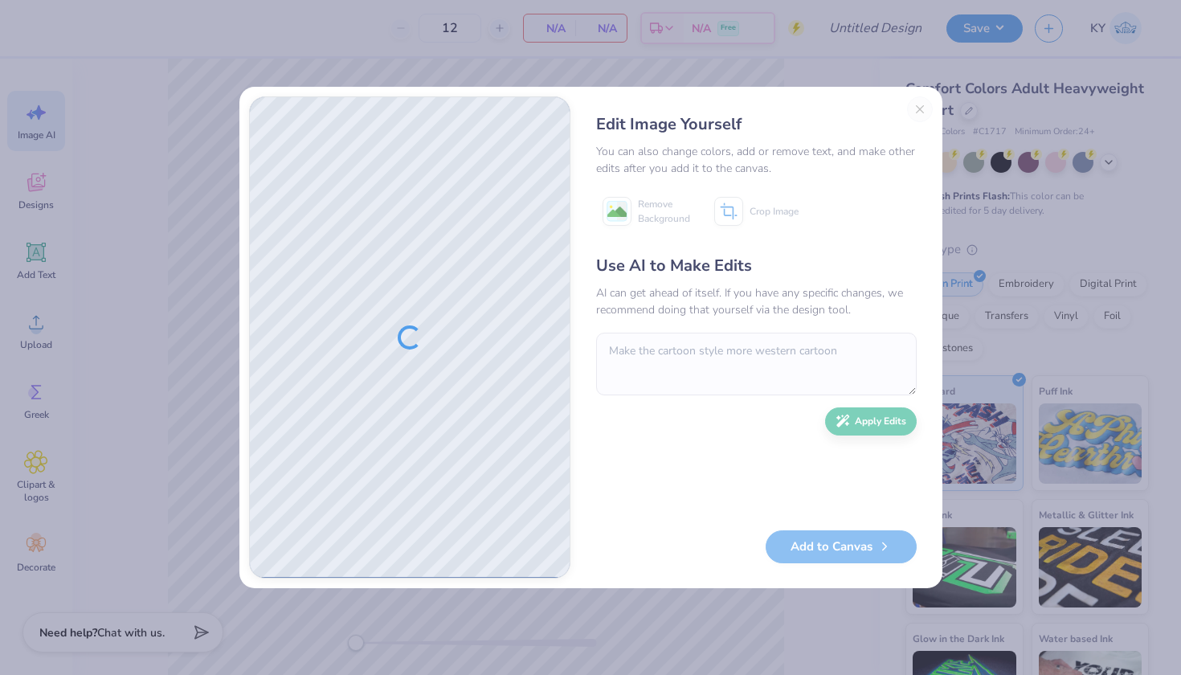
click at [923, 111] on div "Edit Image Yourself You can also change colors, add or remove text, and make ot…" at bounding box center [756, 337] width 353 height 482
click at [917, 108] on div "Edit Image Yourself You can also change colors, add or remove text, and make ot…" at bounding box center [756, 337] width 353 height 482
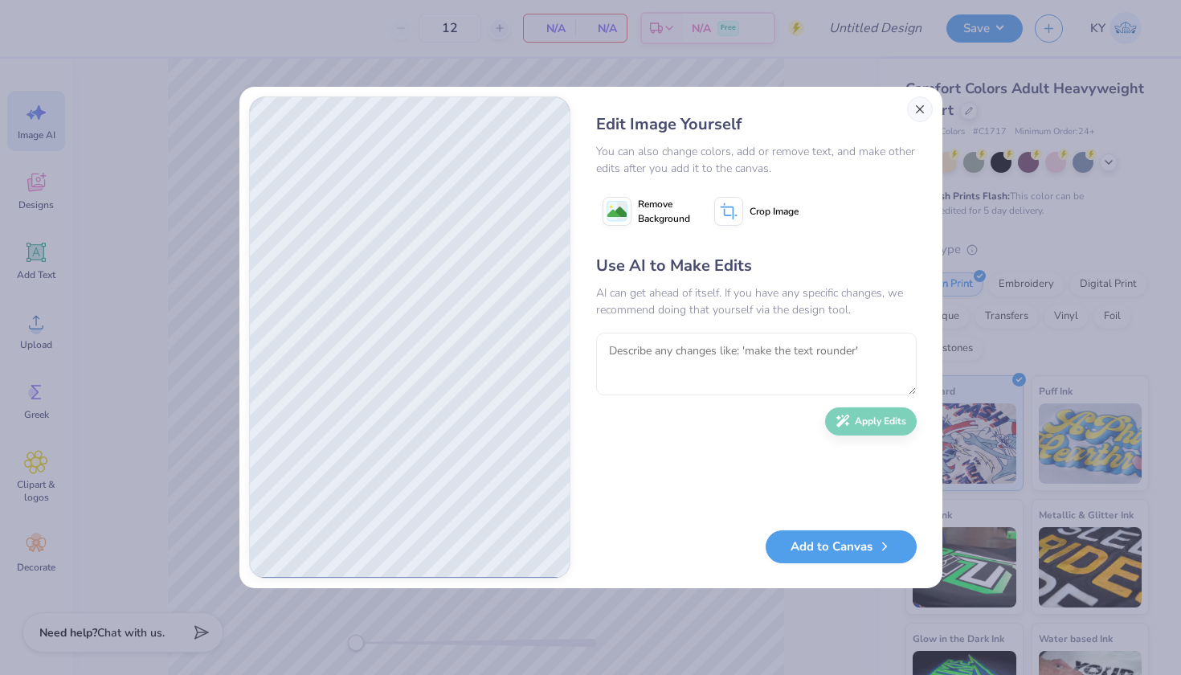
click at [920, 103] on button "Close" at bounding box center [920, 109] width 26 height 26
